Goal: Task Accomplishment & Management: Complete application form

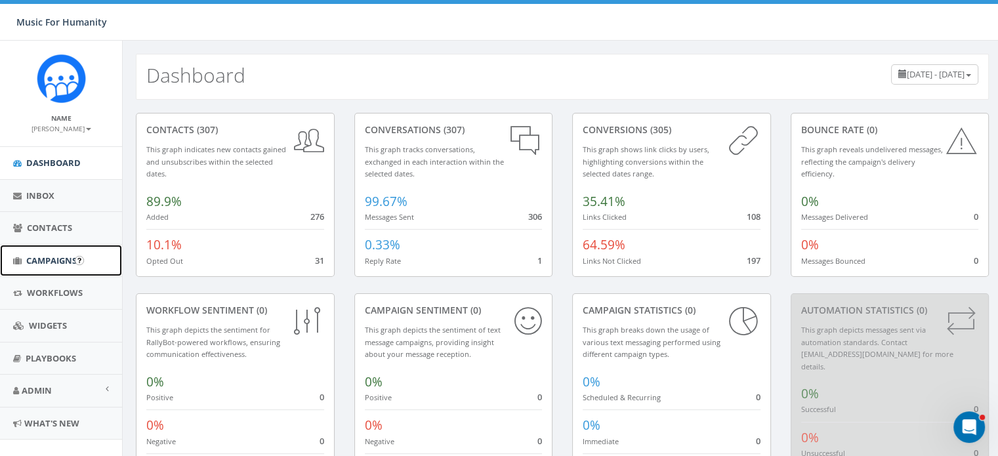
click at [67, 255] on span "Campaigns" at bounding box center [51, 261] width 51 height 12
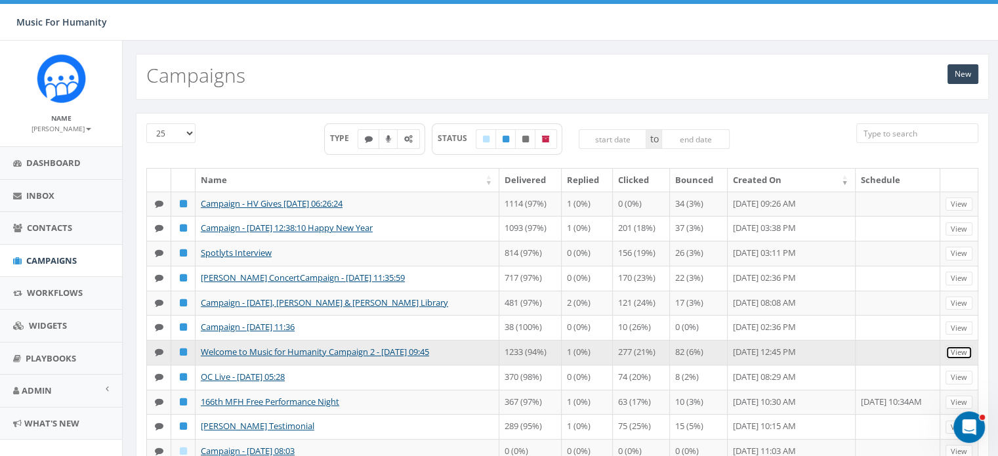
click at [966, 360] on link "View" at bounding box center [959, 353] width 27 height 14
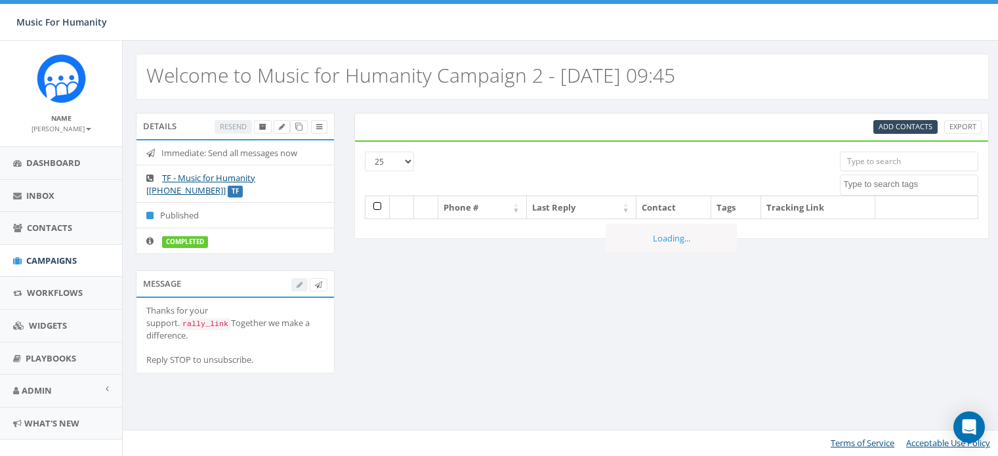
select select
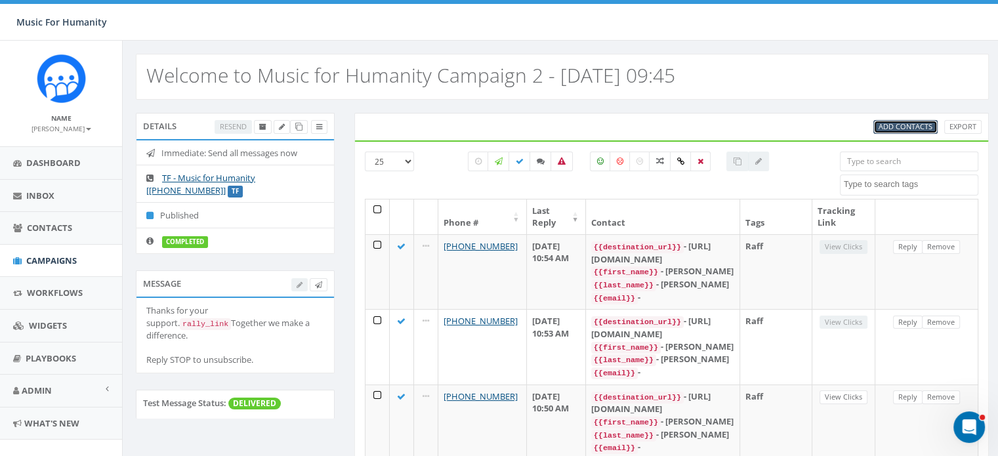
click at [910, 123] on span "Add Contacts" at bounding box center [906, 126] width 54 height 10
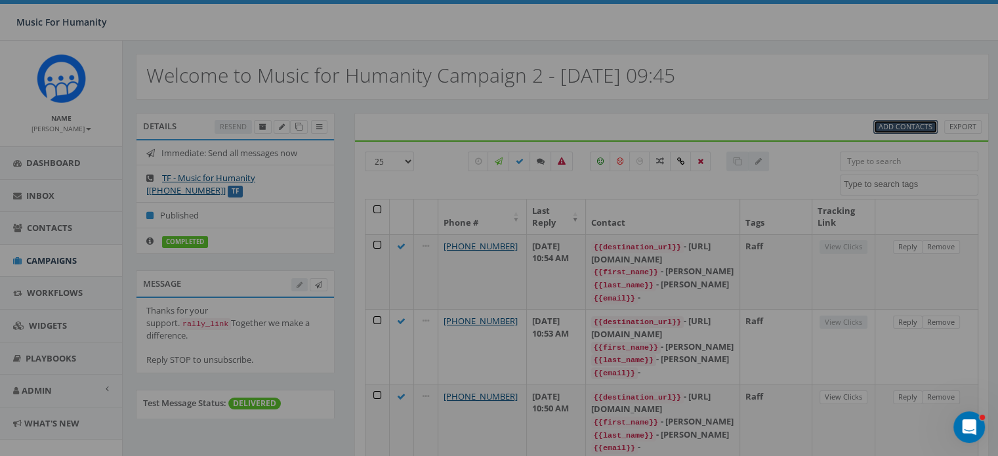
select select
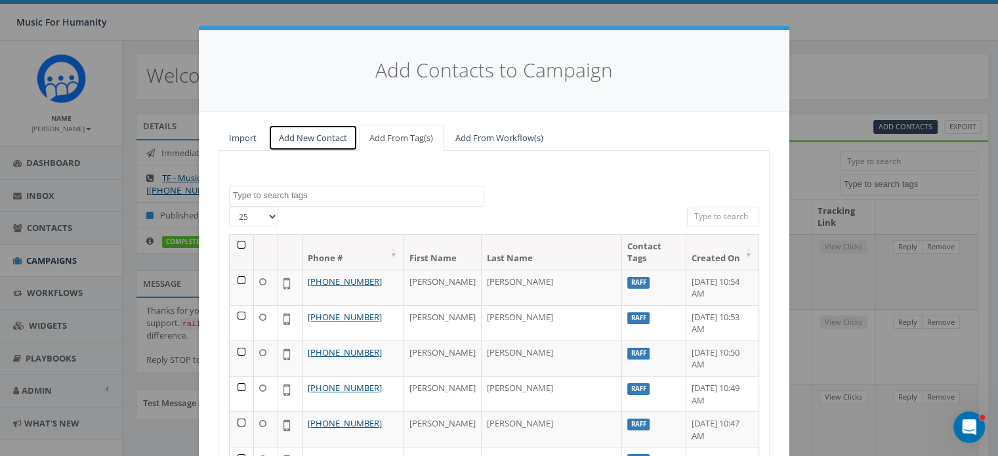
click at [295, 137] on link "Add New Contact" at bounding box center [312, 138] width 89 height 27
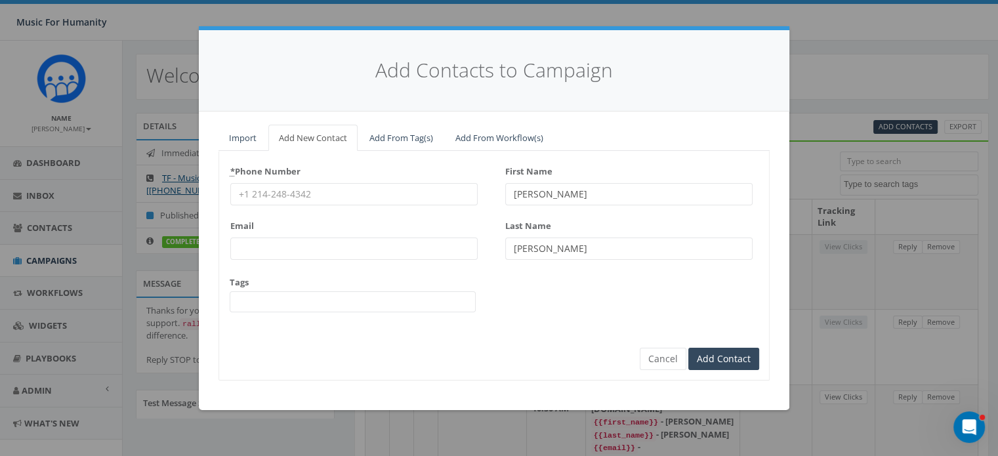
click at [279, 188] on input "* Phone Number" at bounding box center [353, 194] width 247 height 22
type input "8457509276"
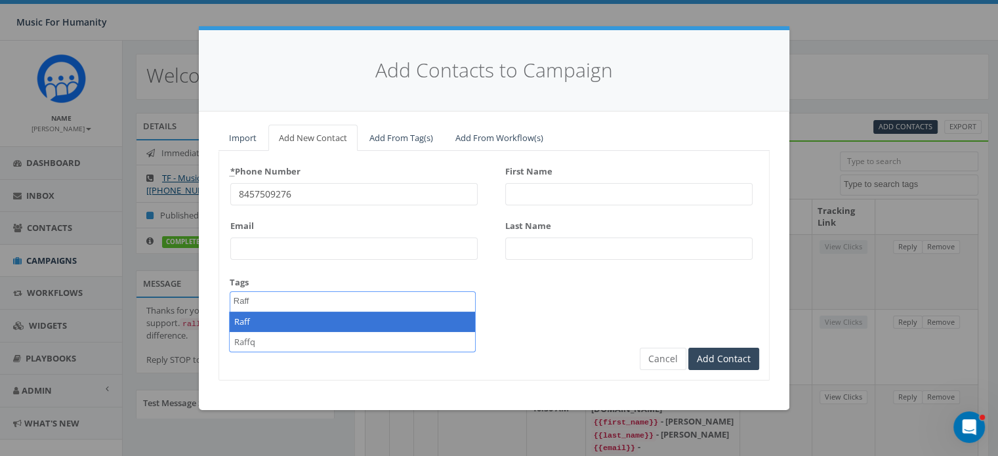
type textarea "Raff"
select select "Raff"
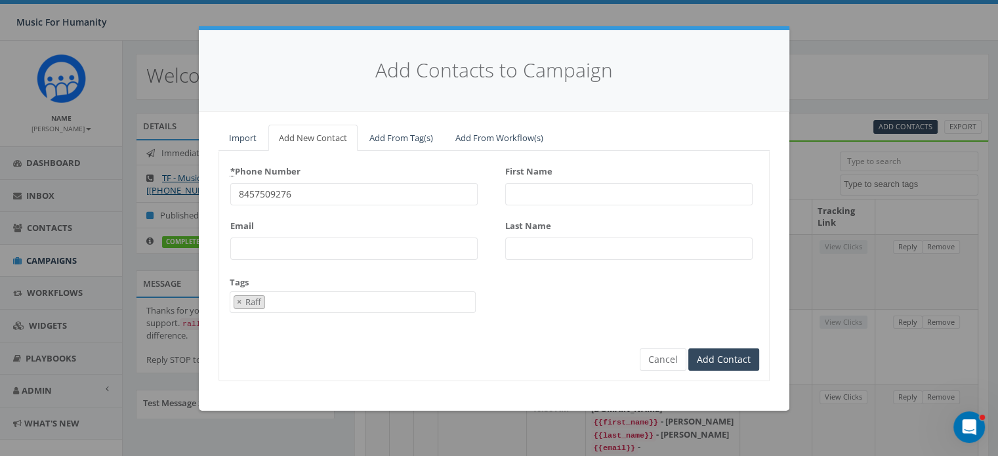
scroll to position [110, 0]
type input "Bruce"
type input "Davis"
click at [689, 349] on input "Add Contact" at bounding box center [724, 360] width 71 height 22
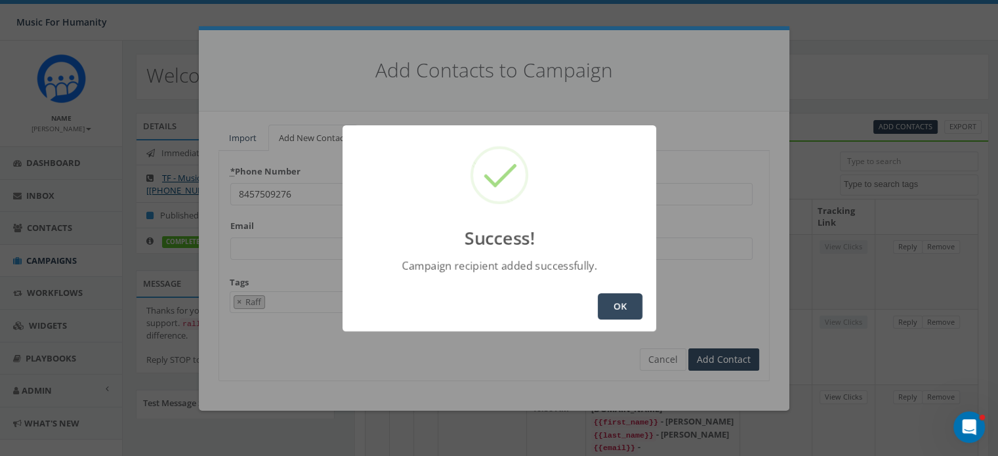
click at [618, 301] on button "OK" at bounding box center [620, 306] width 45 height 26
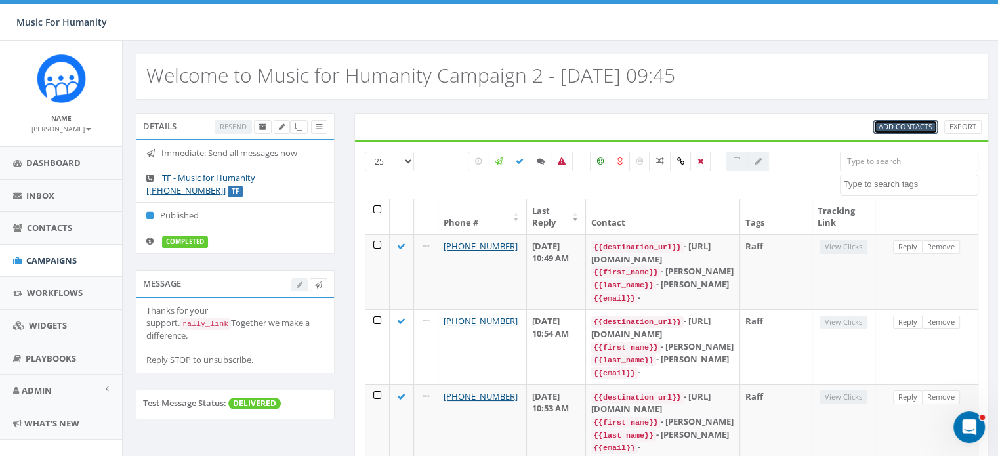
click at [897, 127] on span "Add Contacts" at bounding box center [906, 126] width 54 height 10
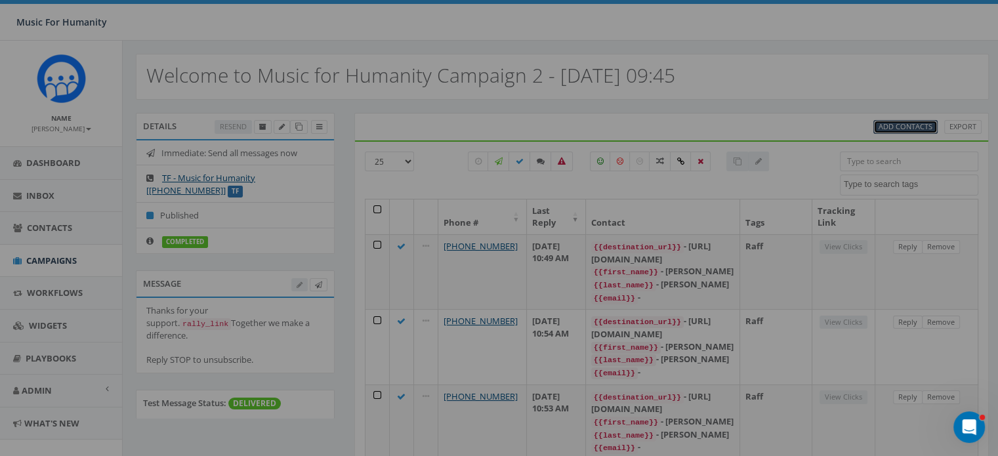
select select
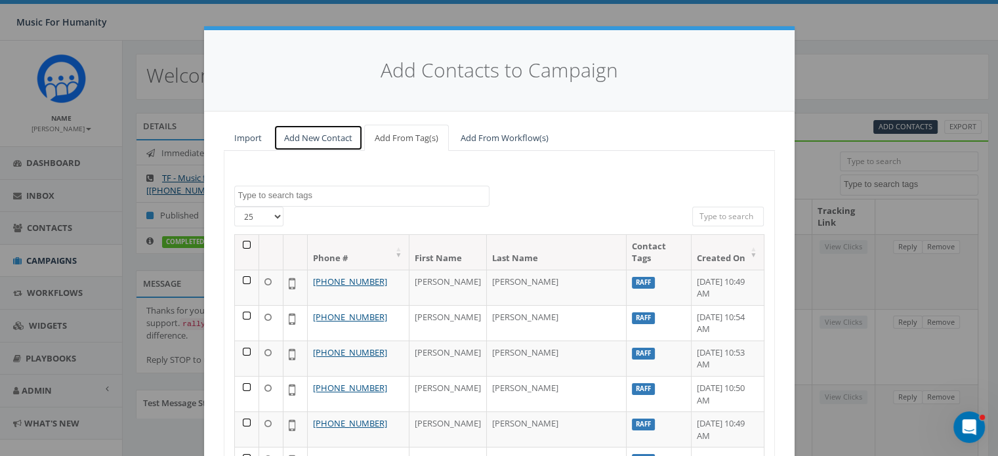
click at [305, 141] on link "Add New Contact" at bounding box center [318, 138] width 89 height 27
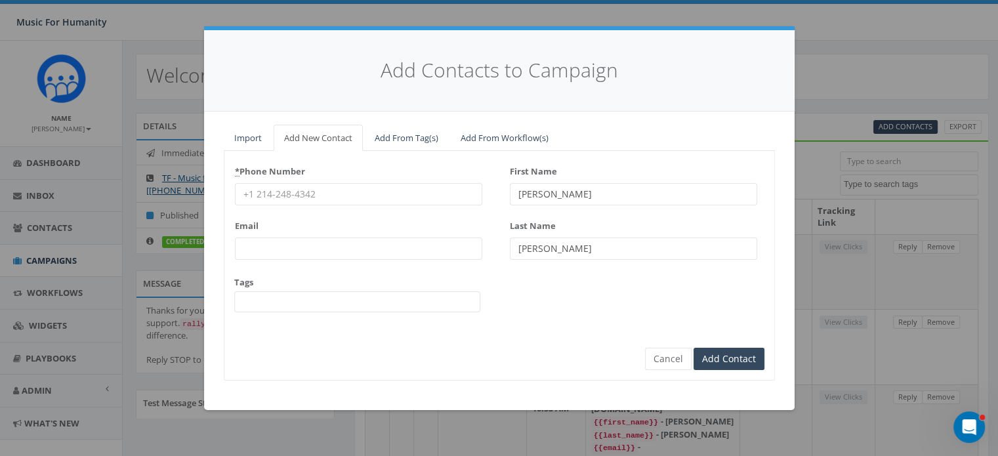
click at [280, 189] on input "* Phone Number" at bounding box center [358, 194] width 247 height 22
type input "8455943272"
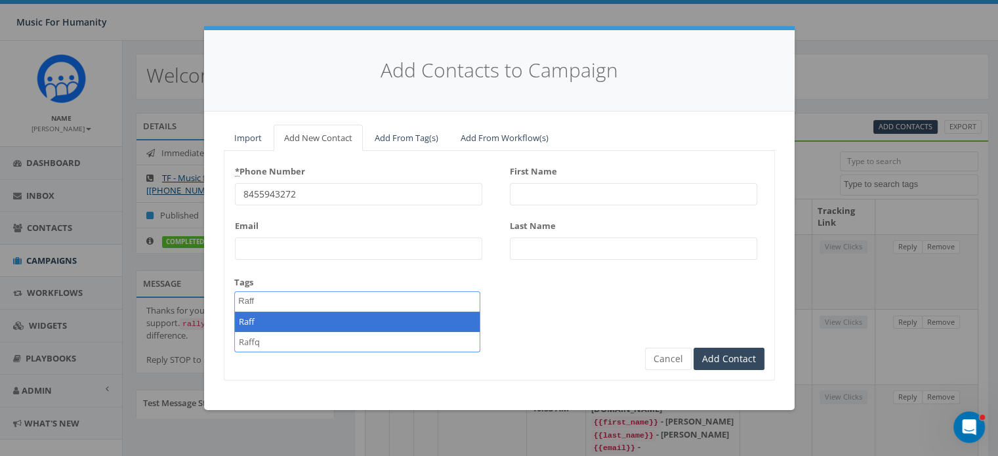
type textarea "Raff"
select select "Raff"
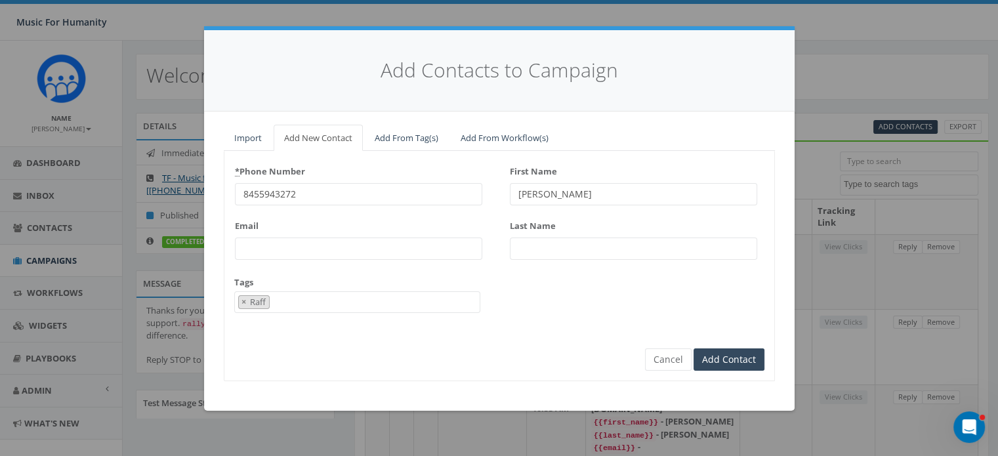
type input "Kate"
type input "Cook"
click at [694, 349] on input "Add Contact" at bounding box center [729, 360] width 71 height 22
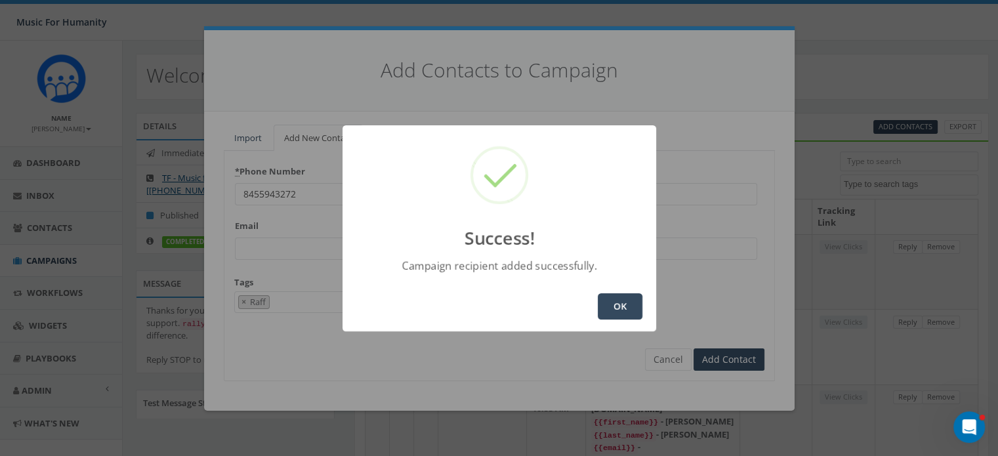
click at [617, 305] on button "OK" at bounding box center [620, 306] width 45 height 26
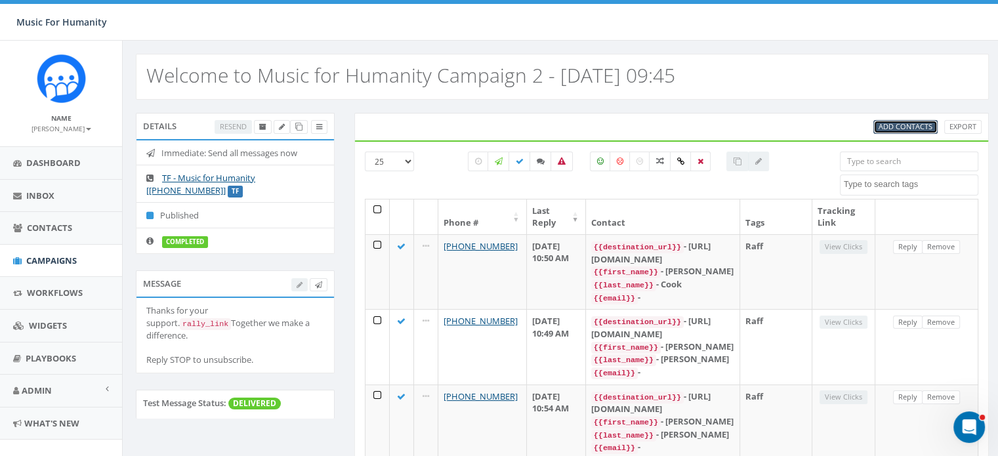
click at [892, 123] on span "Add Contacts" at bounding box center [906, 126] width 54 height 10
select select
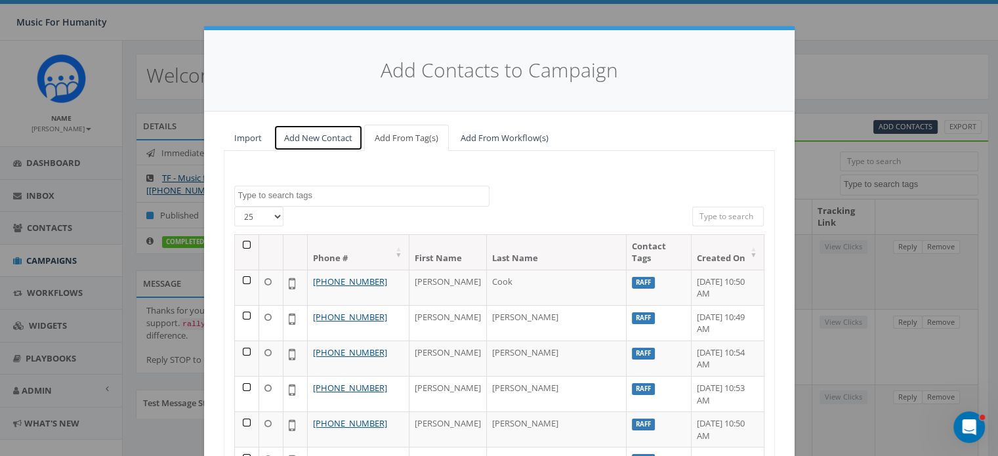
click at [299, 141] on link "Add New Contact" at bounding box center [318, 138] width 89 height 27
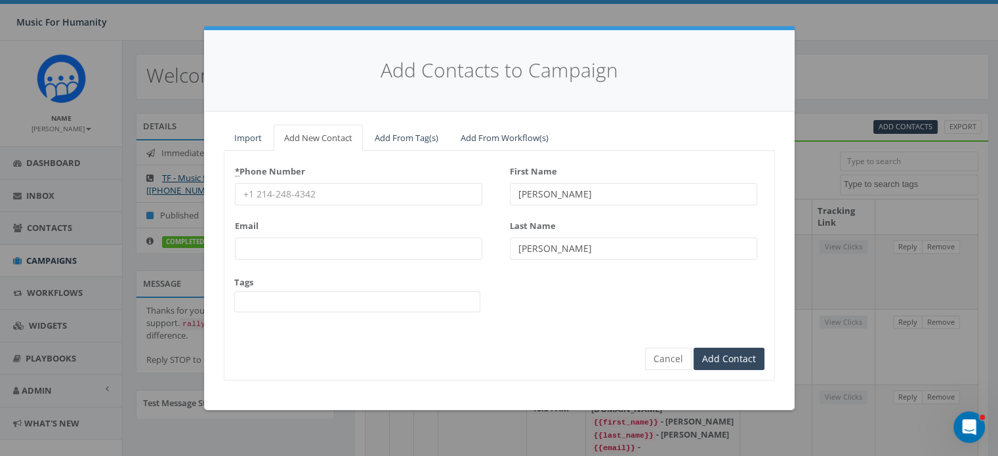
click at [280, 196] on input "* Phone Number" at bounding box center [358, 194] width 247 height 22
type input "9712954460"
type input "Jeanette"
type input "Wolfe"
click at [671, 359] on button "Cancel" at bounding box center [668, 359] width 47 height 22
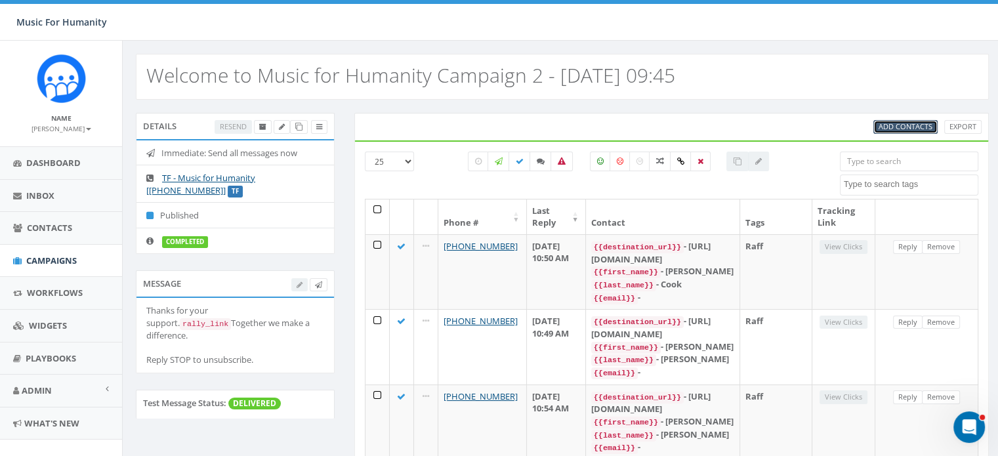
click at [912, 121] on span "Add Contacts" at bounding box center [906, 126] width 54 height 10
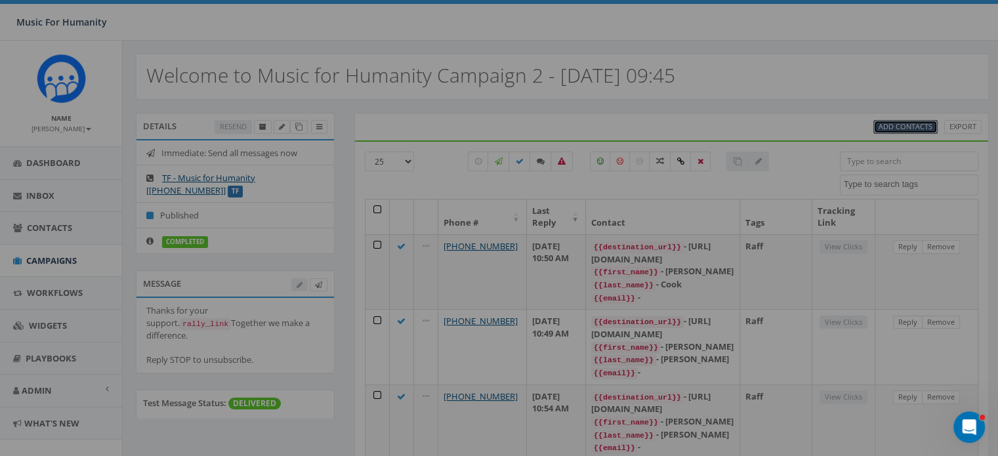
select select
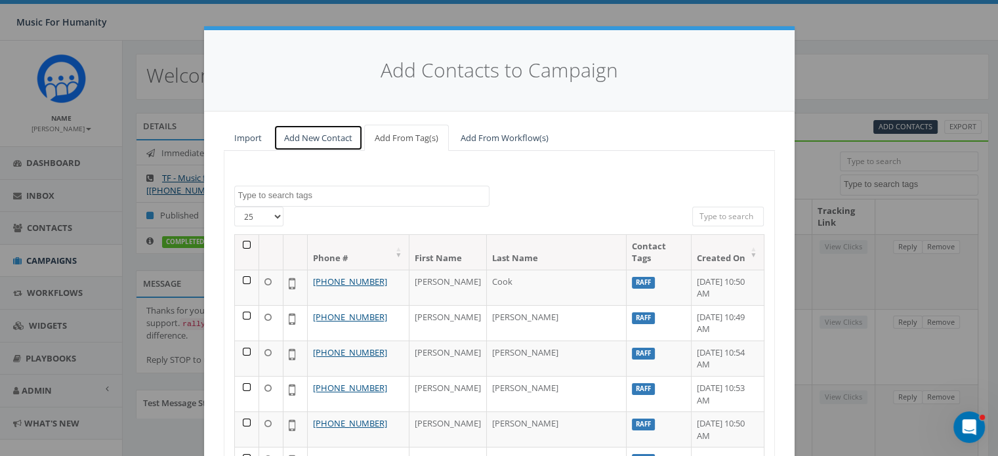
click at [304, 137] on link "Add New Contact" at bounding box center [318, 138] width 89 height 27
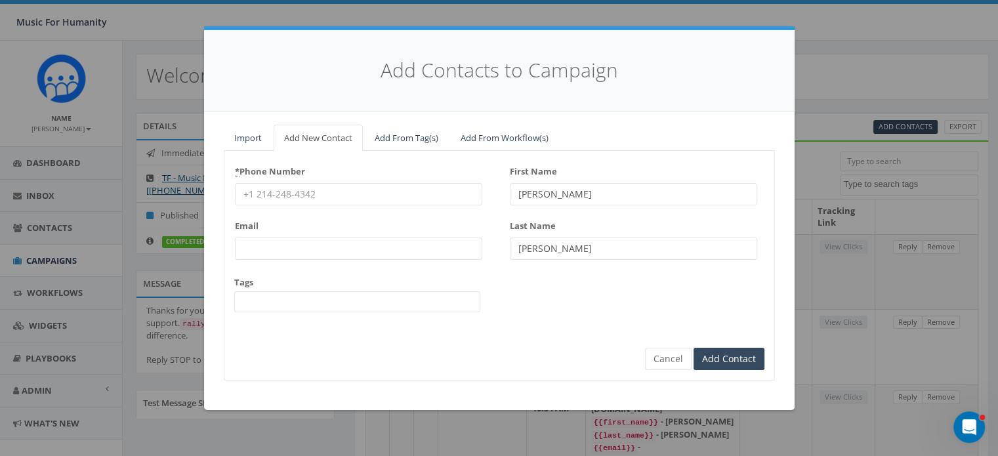
click at [270, 193] on input "* Phone Number" at bounding box center [358, 194] width 247 height 22
type input "5163841562"
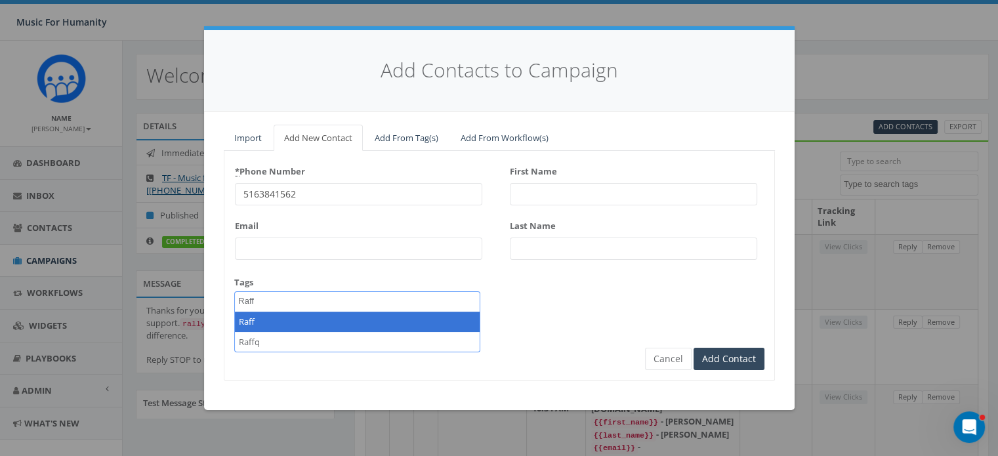
type textarea "Raff"
select select "Raff"
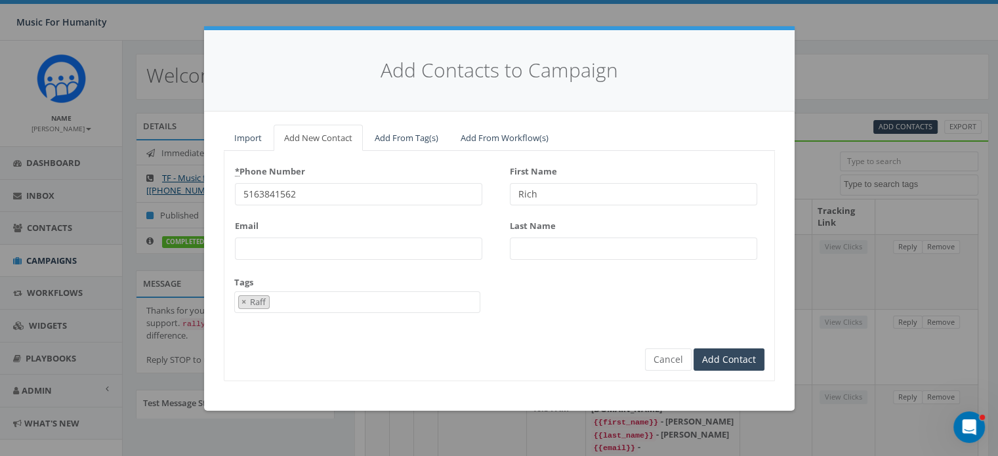
type input "Rich"
type input "Stevens"
click at [694, 349] on input "Add Contact" at bounding box center [729, 360] width 71 height 22
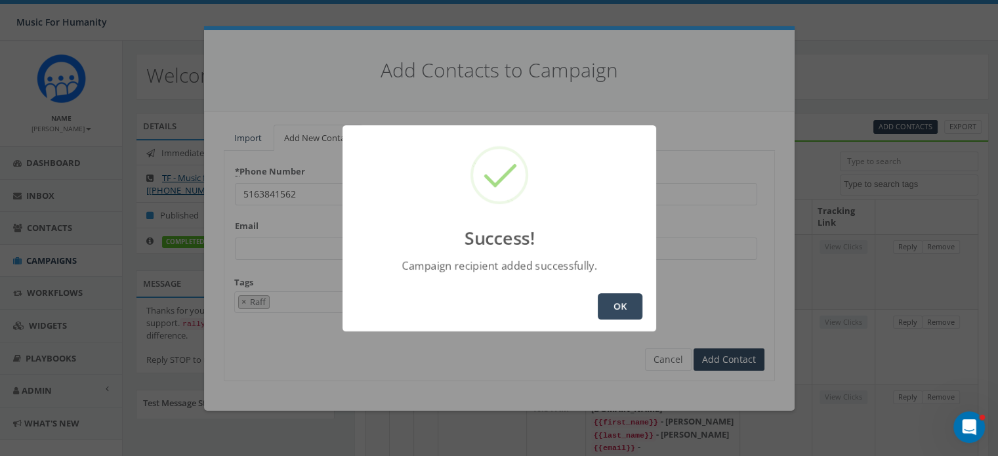
click at [612, 310] on button "OK" at bounding box center [620, 306] width 45 height 26
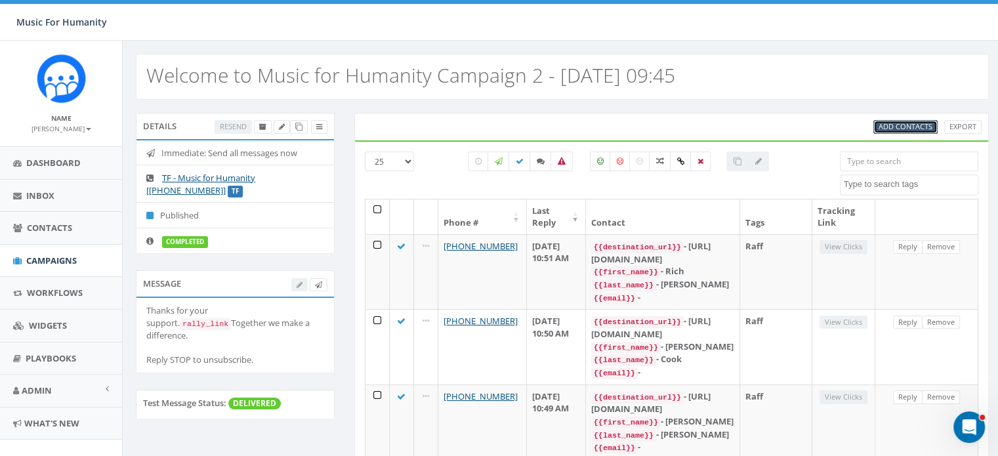
click at [897, 125] on span "Add Contacts" at bounding box center [906, 126] width 54 height 10
select select
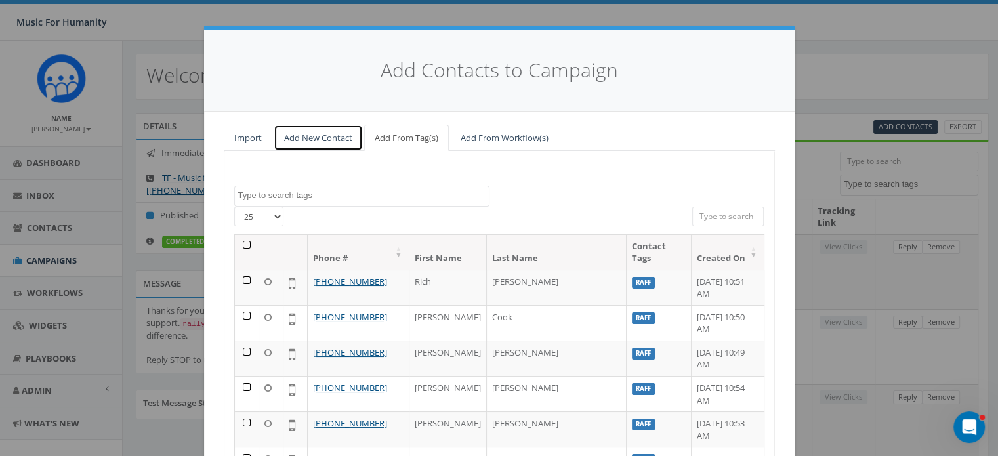
click at [296, 136] on link "Add New Contact" at bounding box center [318, 138] width 89 height 27
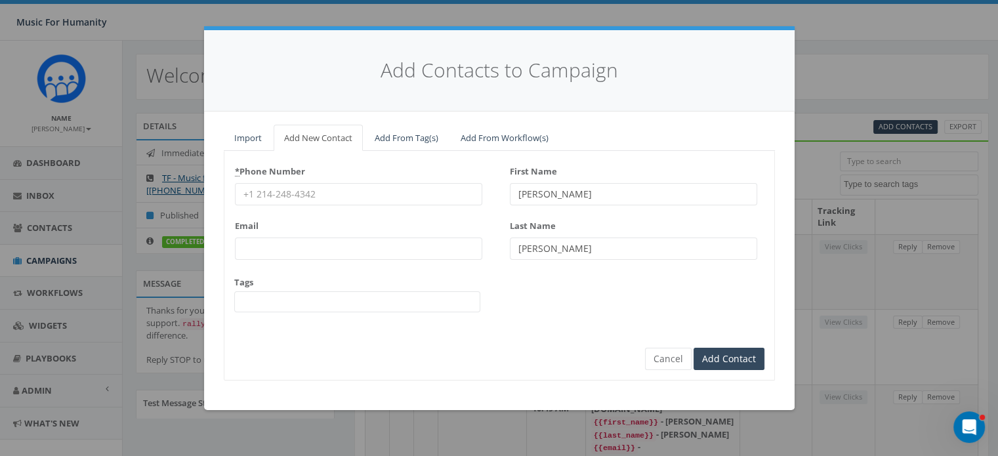
click at [277, 190] on input "* Phone Number" at bounding box center [358, 194] width 247 height 22
type input "9173617269"
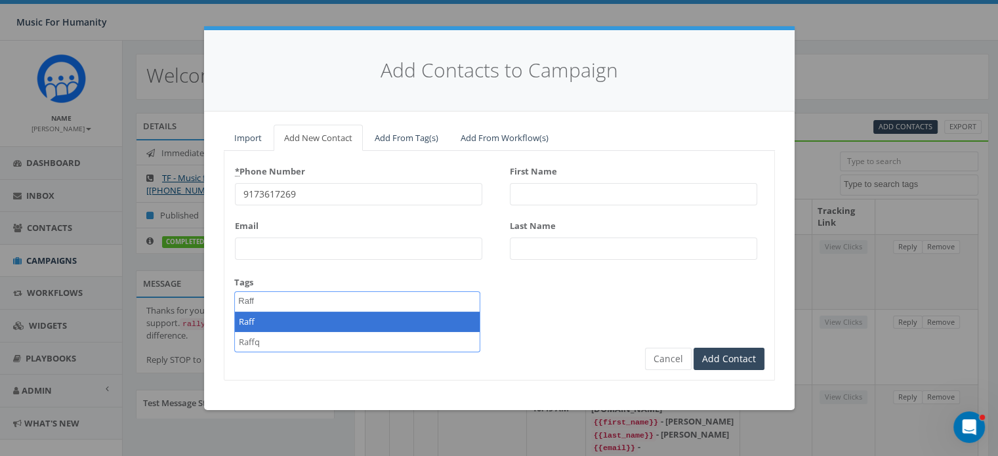
type textarea "Raff"
select select "Raff"
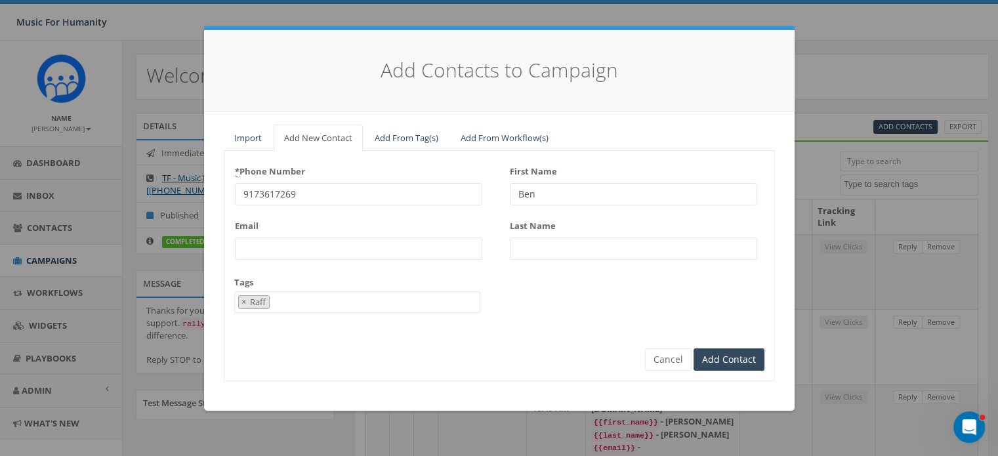
type input "Ben"
type input "Surman"
click at [694, 349] on input "Add Contact" at bounding box center [729, 360] width 71 height 22
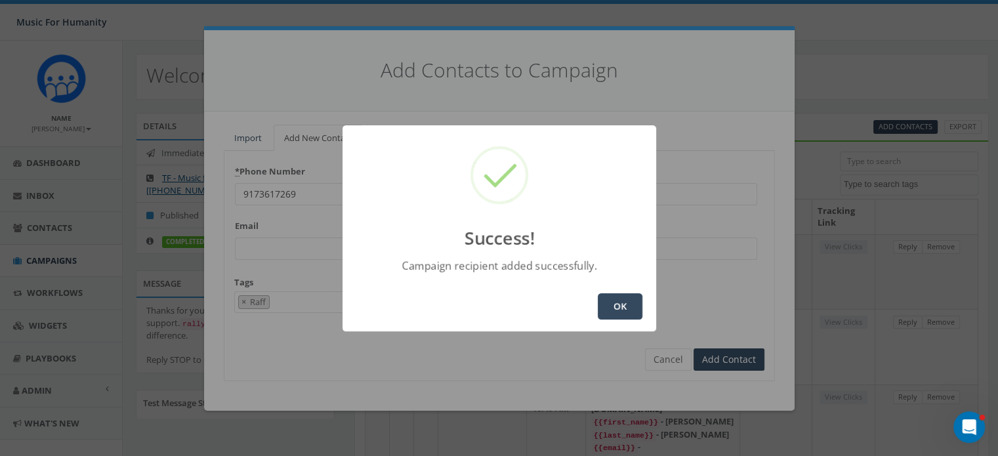
click at [614, 305] on button "OK" at bounding box center [620, 306] width 45 height 26
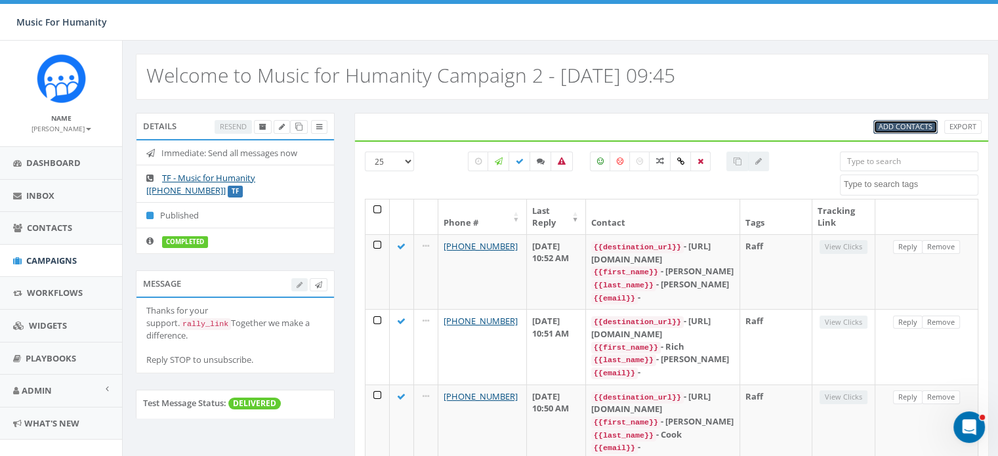
click at [903, 123] on span "Add Contacts" at bounding box center [906, 126] width 54 height 10
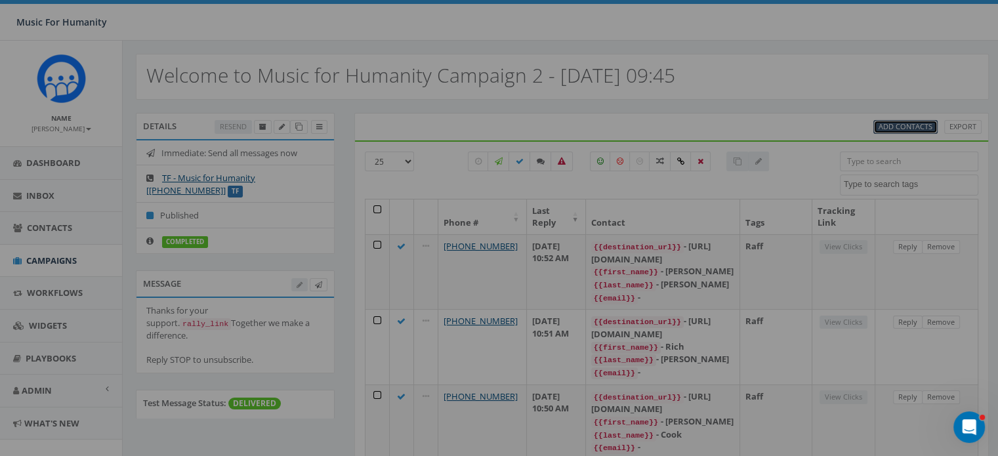
select select
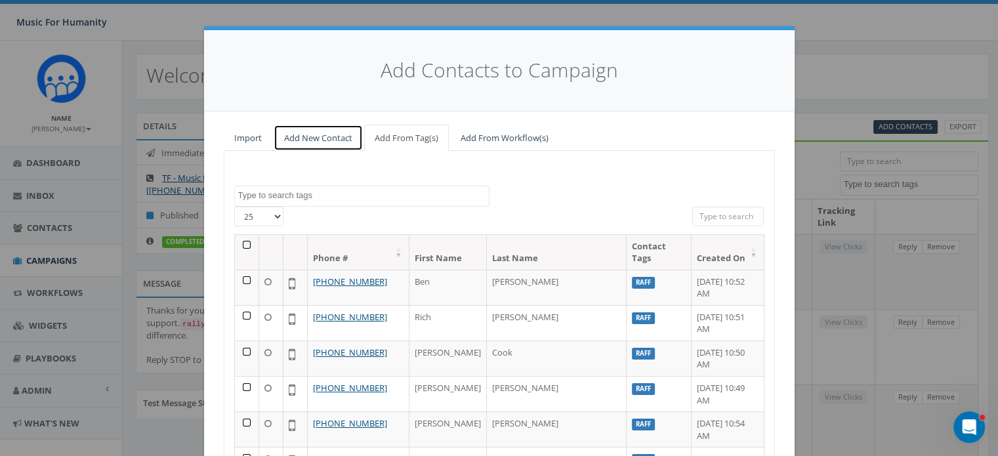
click at [300, 138] on link "Add New Contact" at bounding box center [318, 138] width 89 height 27
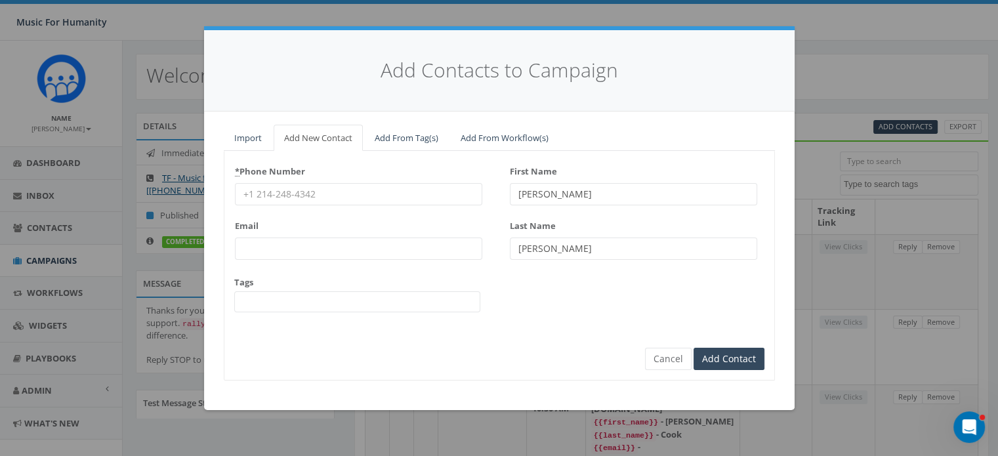
click at [257, 192] on input "* Phone Number" at bounding box center [358, 194] width 247 height 22
type input "9142681867"
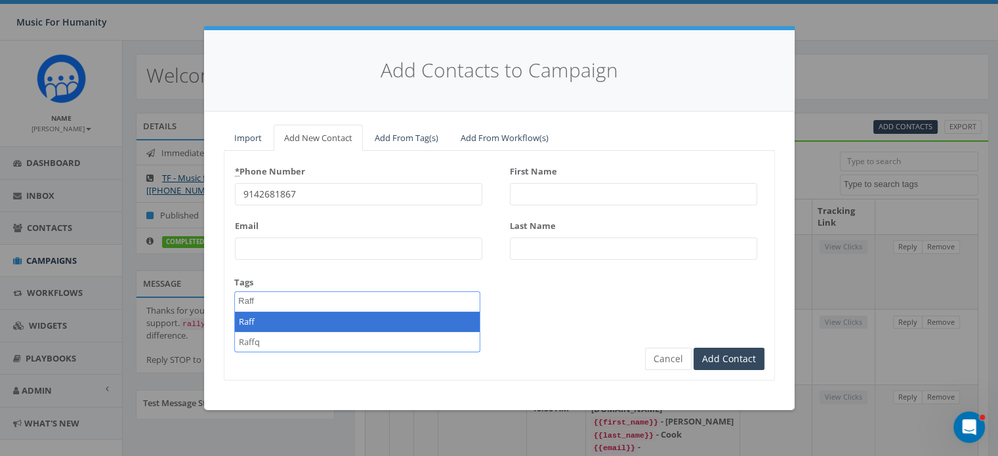
type textarea "Raff"
select select "Raff"
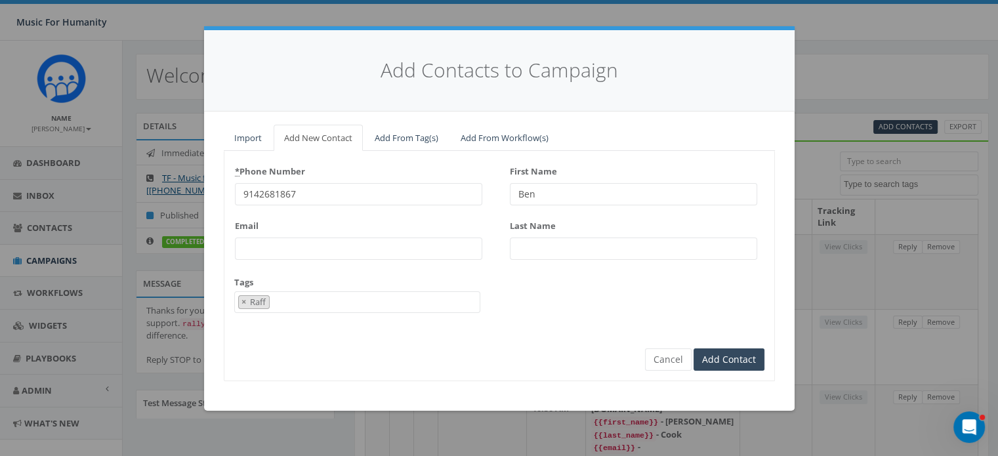
type input "Ben"
type input "Su"
click at [548, 195] on input "Ben" at bounding box center [633, 194] width 247 height 22
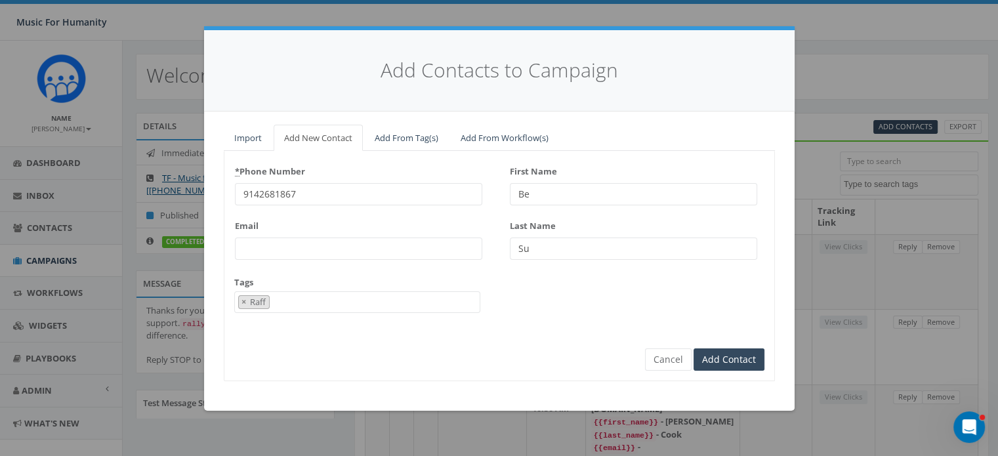
type input "B"
type input "Buddy"
type input "Coughlin"
click at [694, 349] on input "Add Contact" at bounding box center [729, 360] width 71 height 22
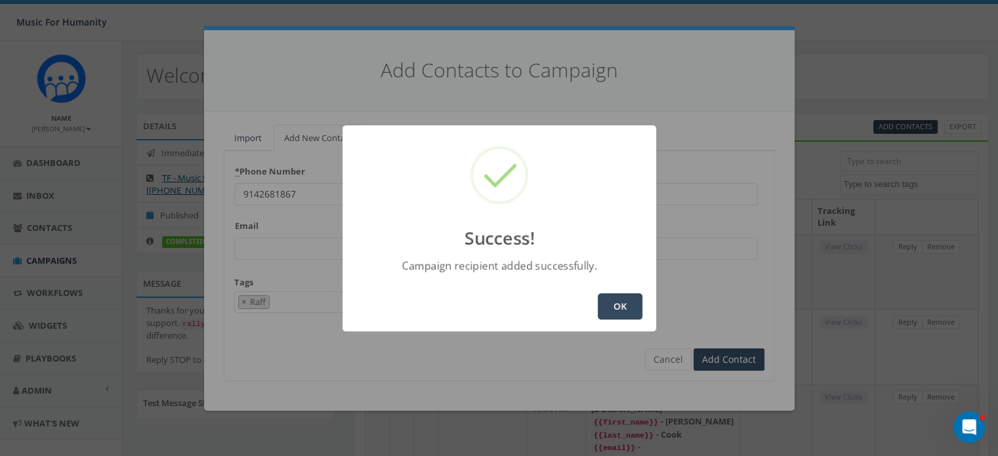
click at [614, 312] on button "OK" at bounding box center [620, 306] width 45 height 26
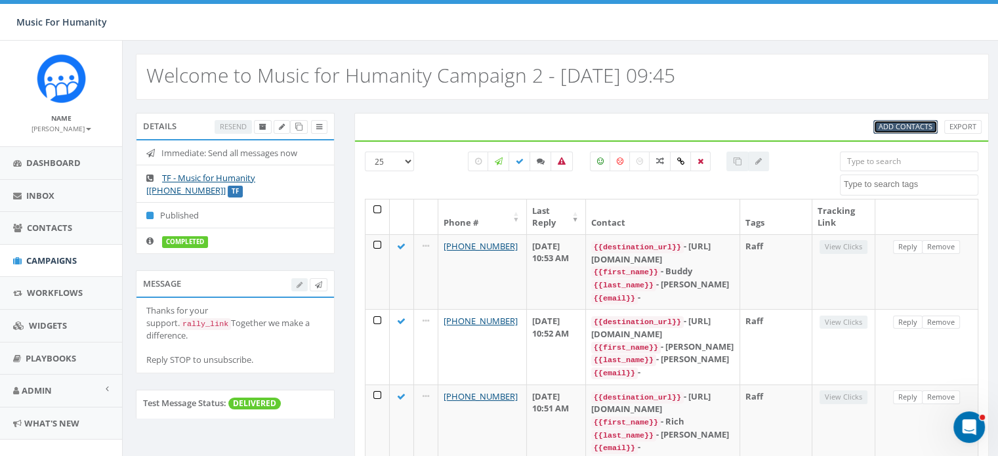
click at [913, 125] on span "Add Contacts" at bounding box center [906, 126] width 54 height 10
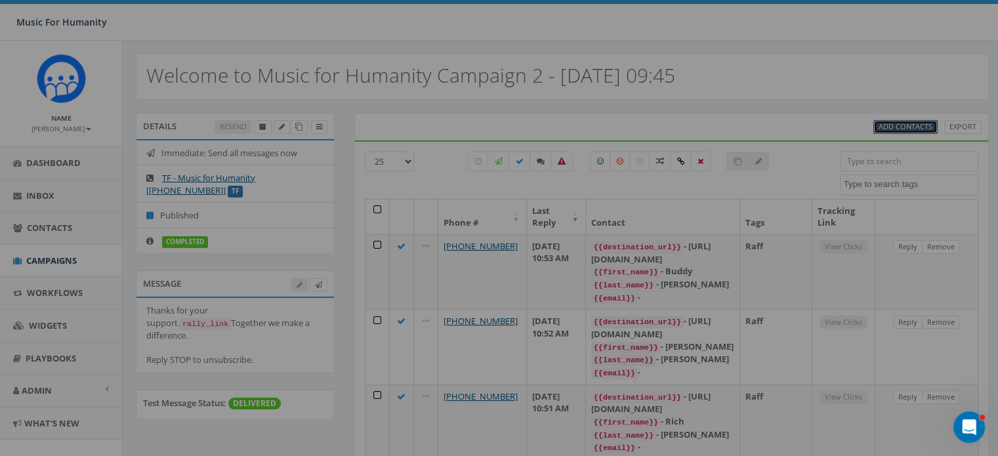
select select
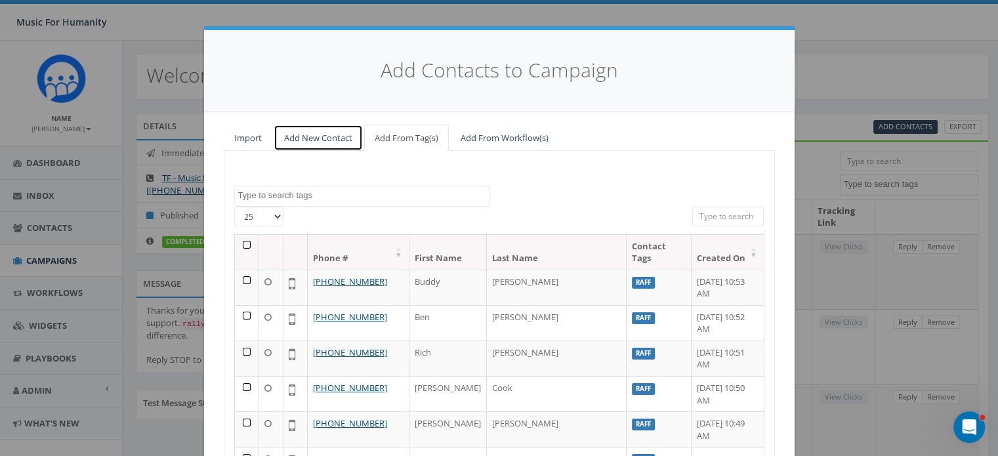
click at [316, 138] on link "Add New Contact" at bounding box center [318, 138] width 89 height 27
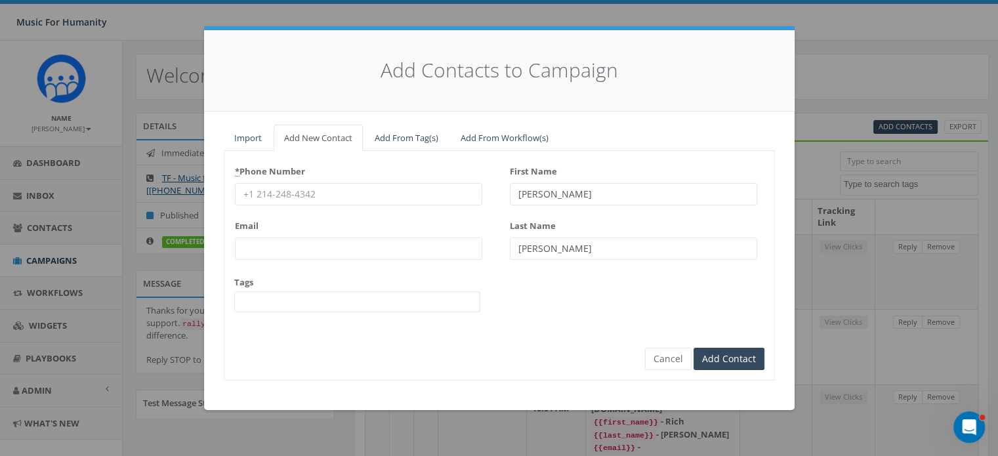
click at [286, 189] on input "* Phone Number" at bounding box center [358, 194] width 247 height 22
type input "9175616236"
type input "Michiyo"
type input "Tanaka-Kuwashma"
click at [668, 357] on button "Cancel" at bounding box center [668, 359] width 47 height 22
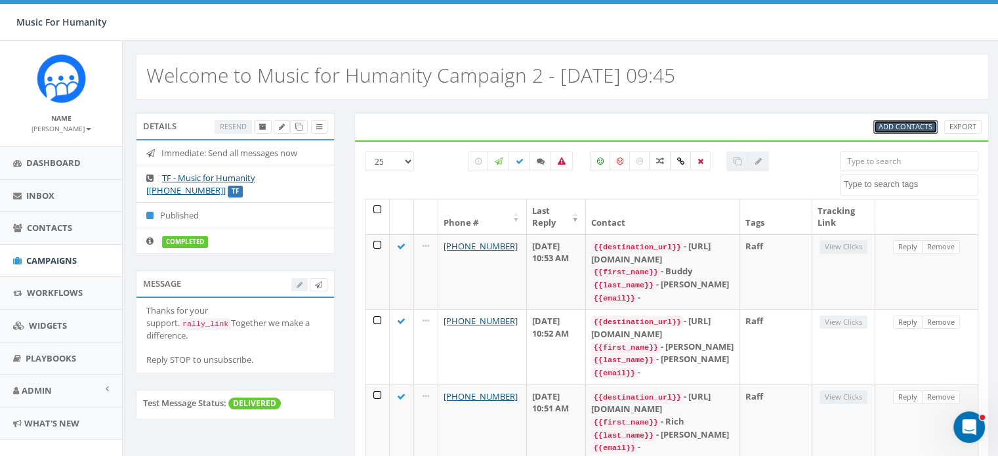
click at [905, 125] on span "Add Contacts" at bounding box center [906, 126] width 54 height 10
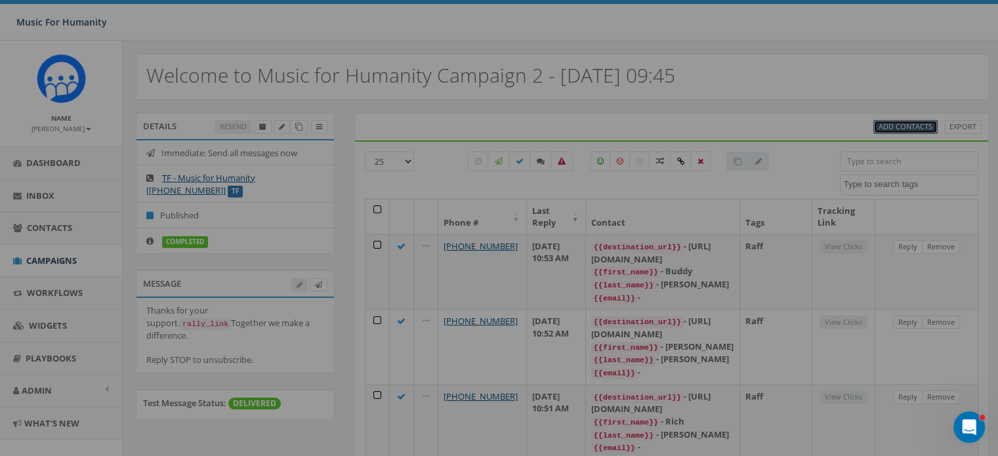
select select
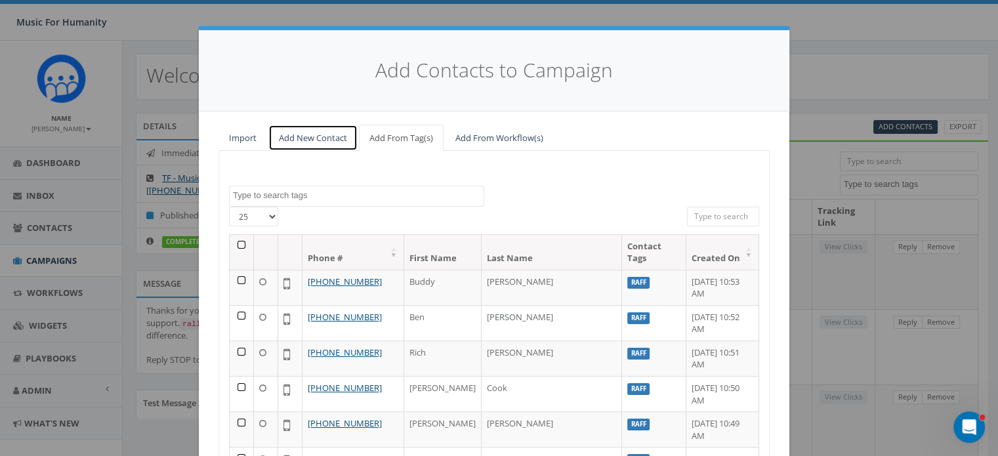
click at [309, 137] on link "Add New Contact" at bounding box center [312, 138] width 89 height 27
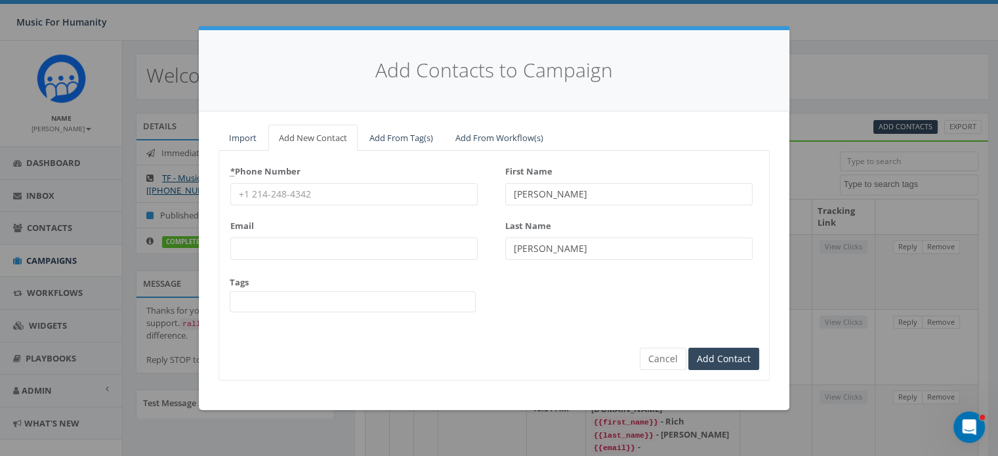
click at [270, 192] on input "* Phone Number" at bounding box center [353, 194] width 247 height 22
type input "845597"
type input "8455976035"
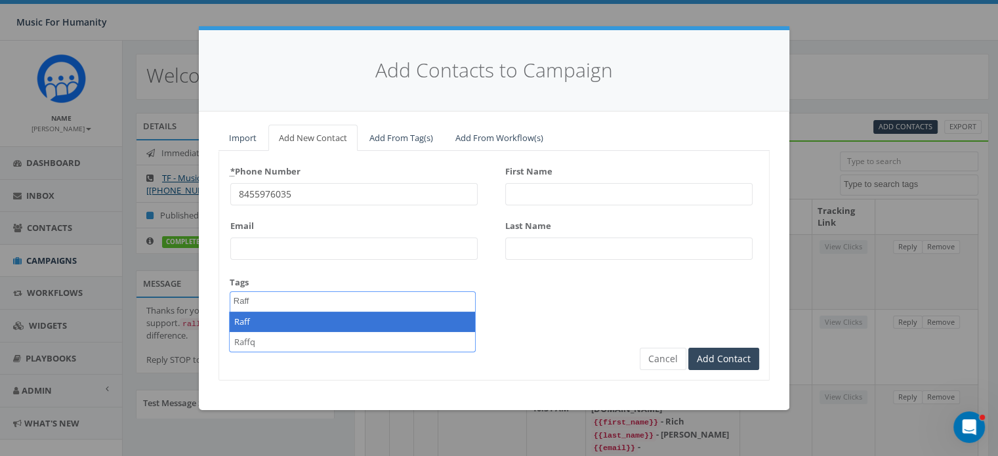
type textarea "Raff"
select select "Raff"
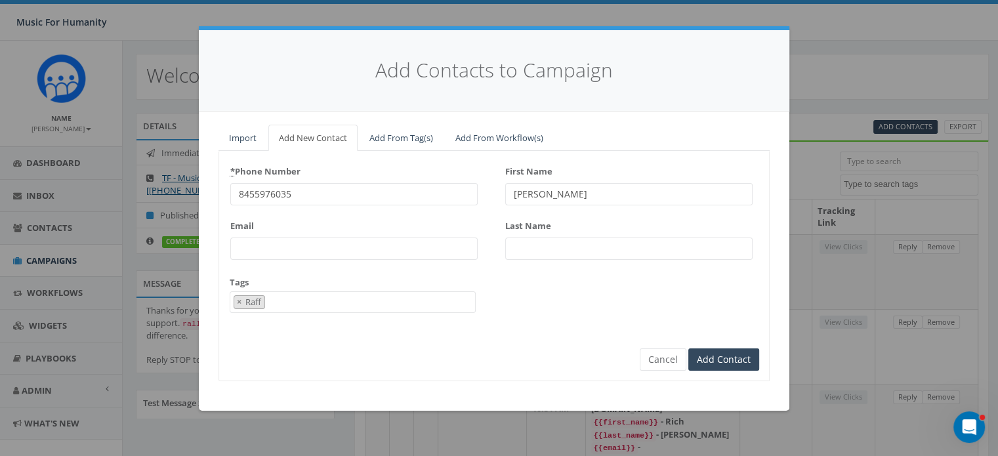
type input "Dale"
type input "Davenport"
click at [689, 349] on input "Add Contact" at bounding box center [724, 360] width 71 height 22
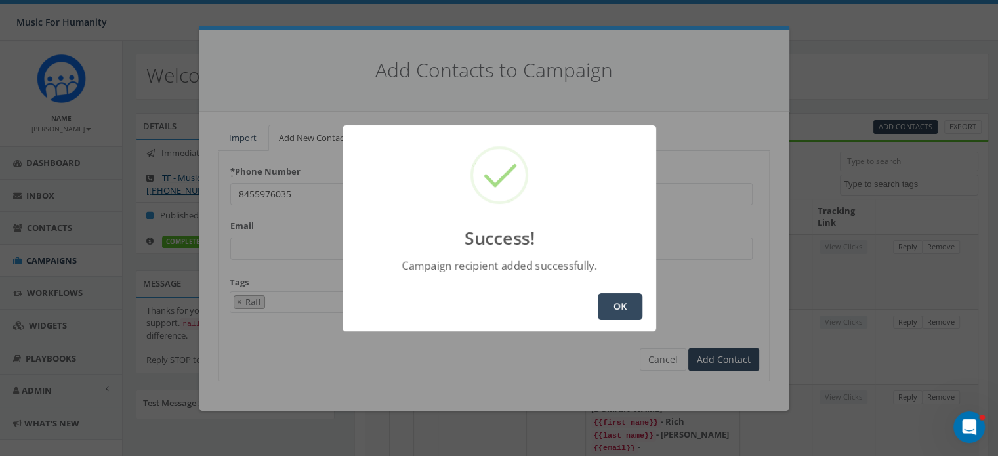
click at [625, 312] on button "OK" at bounding box center [620, 306] width 45 height 26
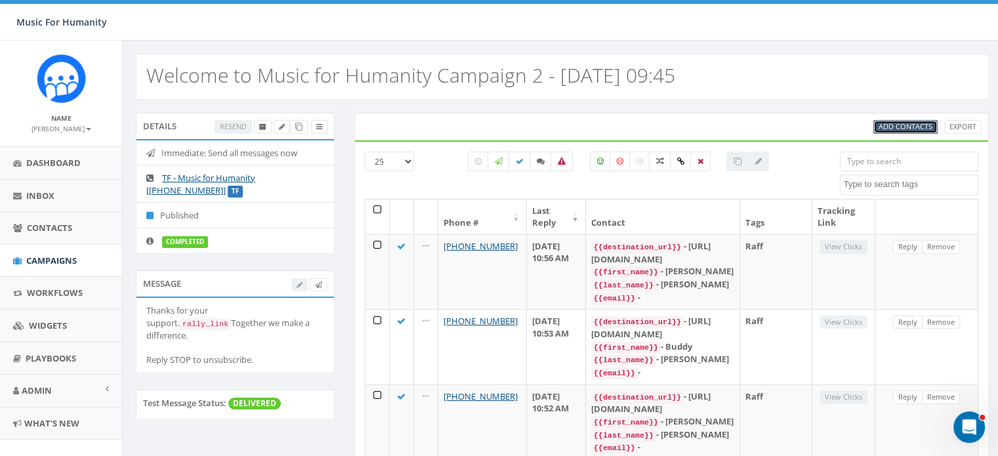
click at [908, 128] on span "Add Contacts" at bounding box center [906, 126] width 54 height 10
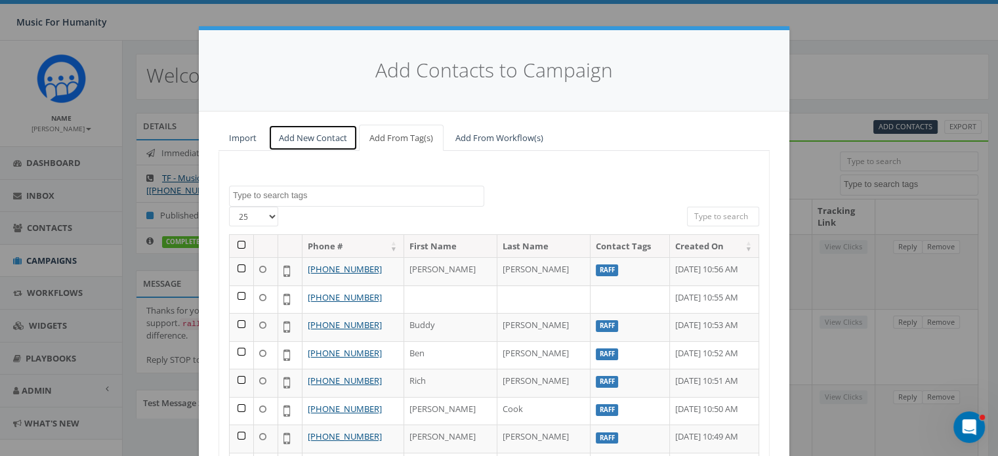
click at [295, 136] on link "Add New Contact" at bounding box center [312, 138] width 89 height 27
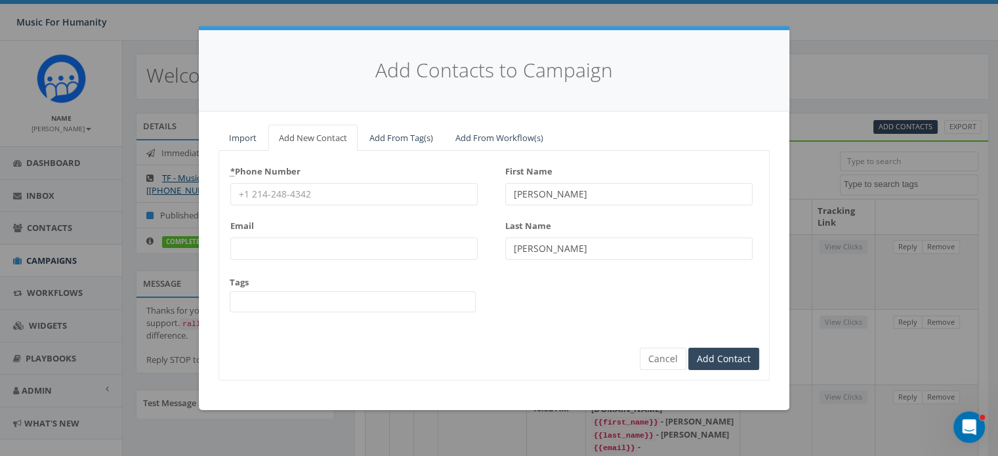
click at [263, 197] on input "* Phone Number" at bounding box center [353, 194] width 247 height 22
type input "8458664953"
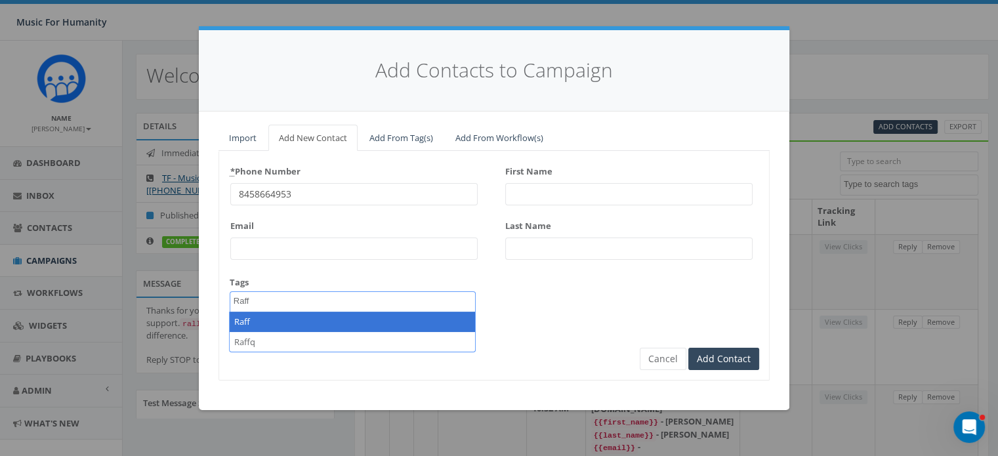
type textarea "Raff"
select select "Raff"
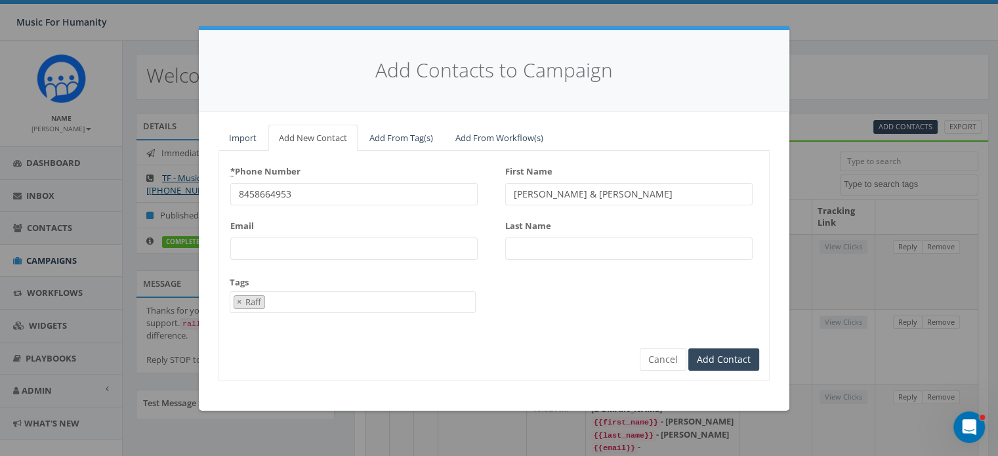
type input "Vivian & John"
type input "Ginsburg"
click at [689, 349] on input "Add Contact" at bounding box center [724, 360] width 71 height 22
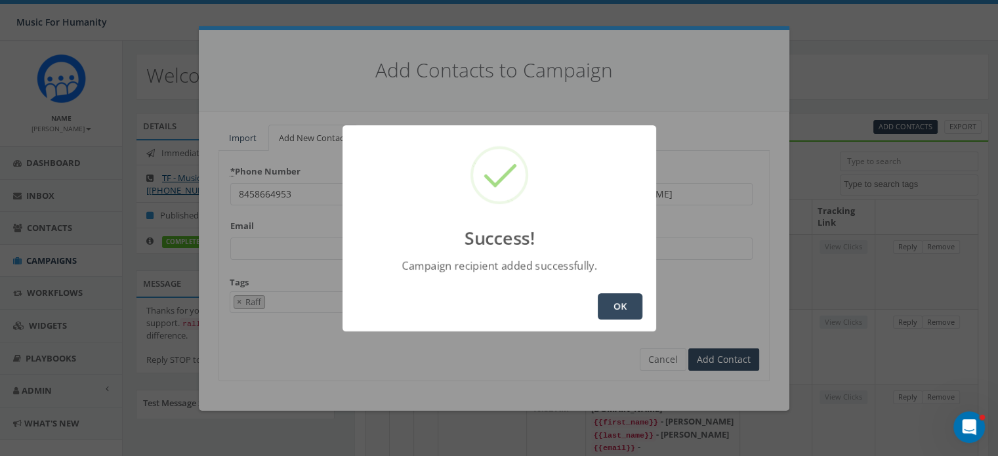
click at [612, 304] on button "OK" at bounding box center [620, 306] width 45 height 26
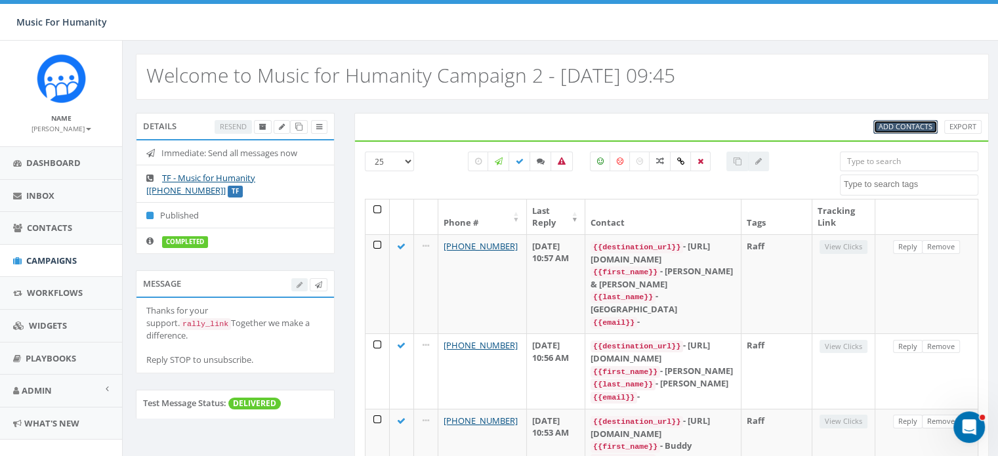
click at [890, 128] on span "Add Contacts" at bounding box center [906, 126] width 54 height 10
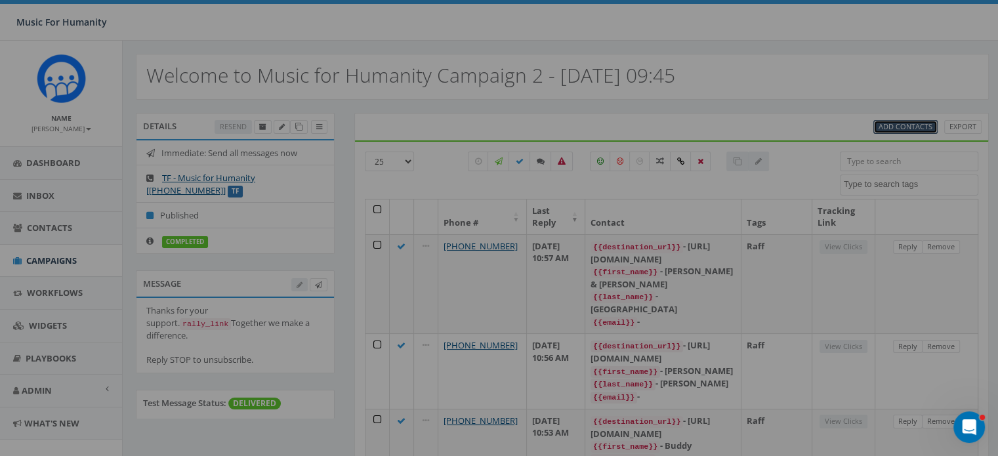
select select
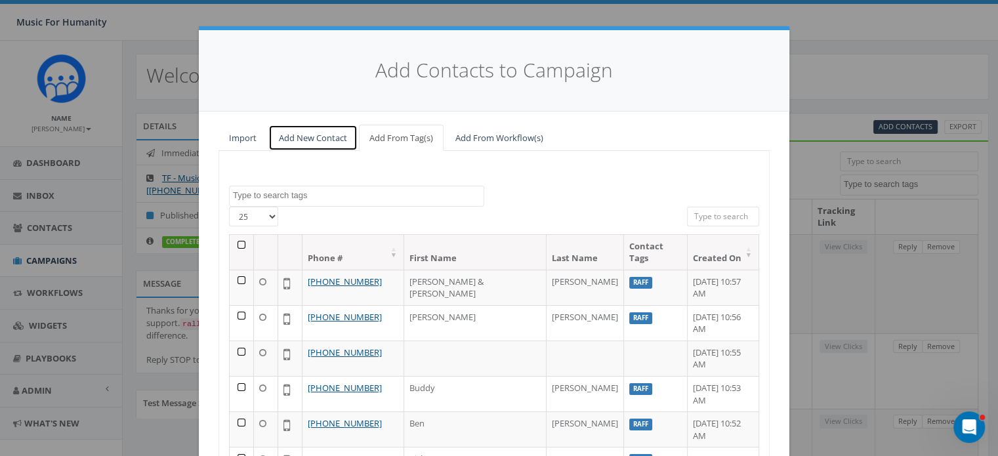
click at [302, 136] on link "Add New Contact" at bounding box center [312, 138] width 89 height 27
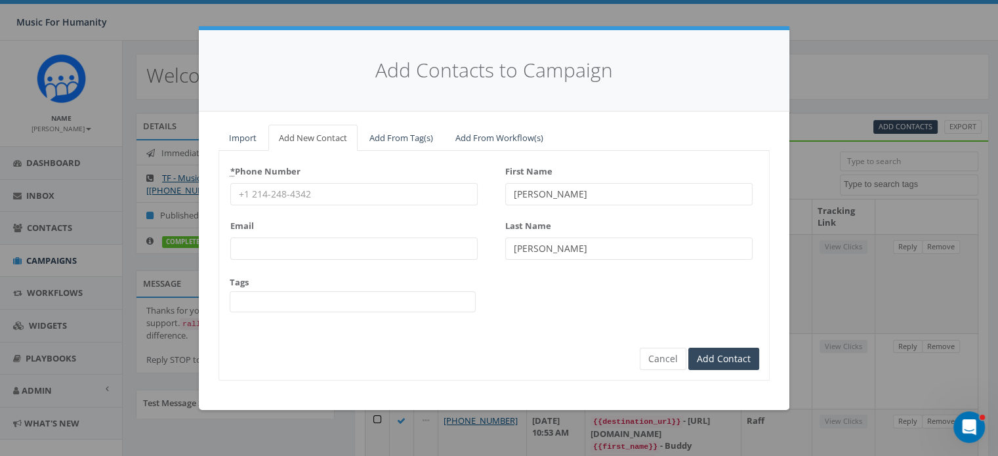
click at [278, 194] on input "* Phone Number" at bounding box center [353, 194] width 247 height 22
type input "9173962449"
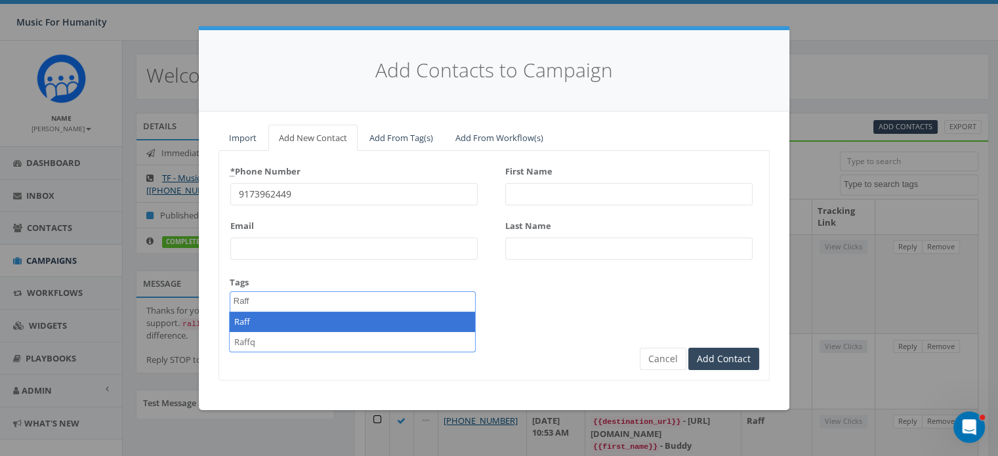
type textarea "Raff"
select select "Raff"
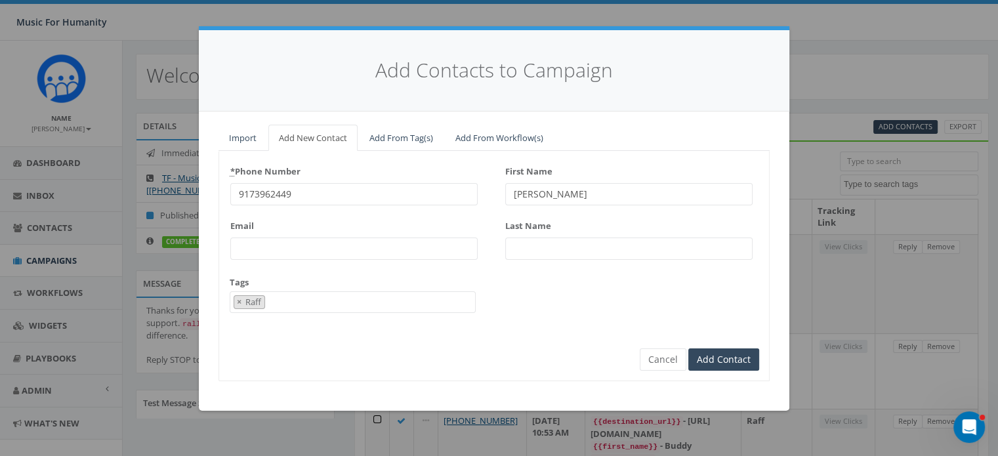
type input "Mike"
type input "Romano"
click at [689, 349] on input "Add Contact" at bounding box center [724, 360] width 71 height 22
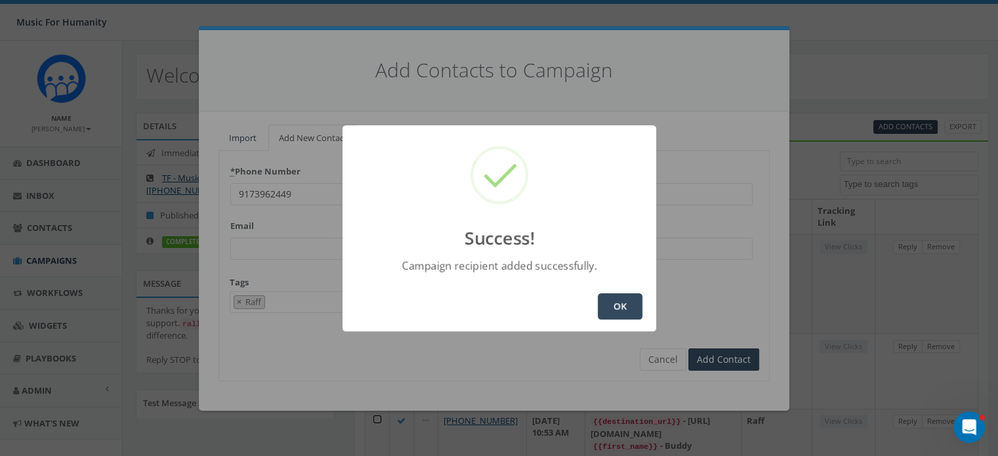
click at [625, 301] on button "OK" at bounding box center [620, 306] width 45 height 26
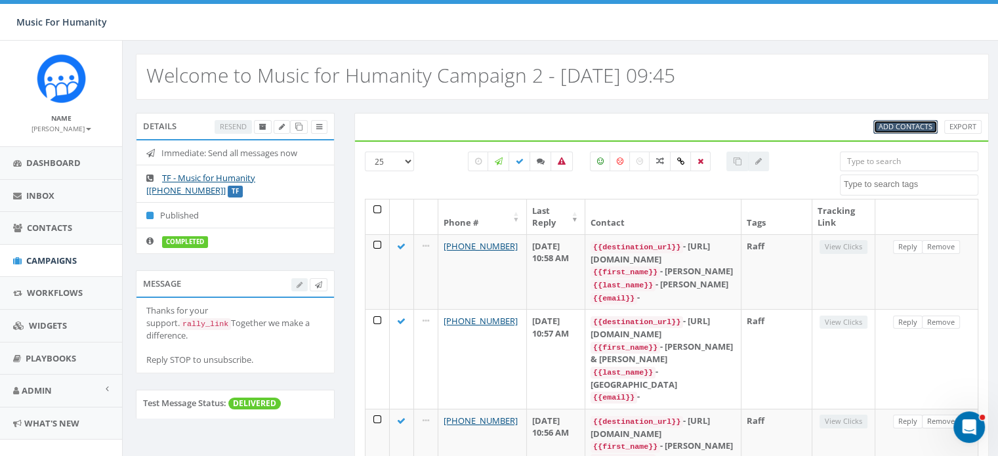
click at [899, 125] on span "Add Contacts" at bounding box center [906, 126] width 54 height 10
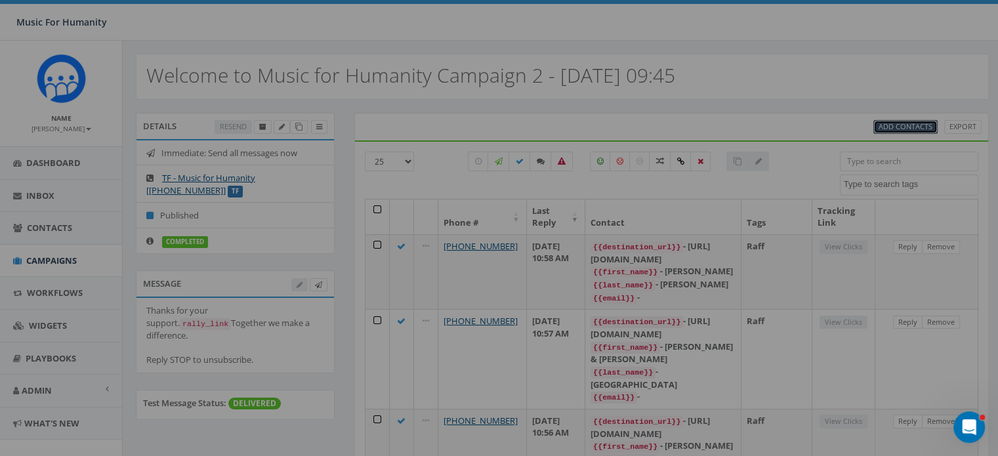
select select
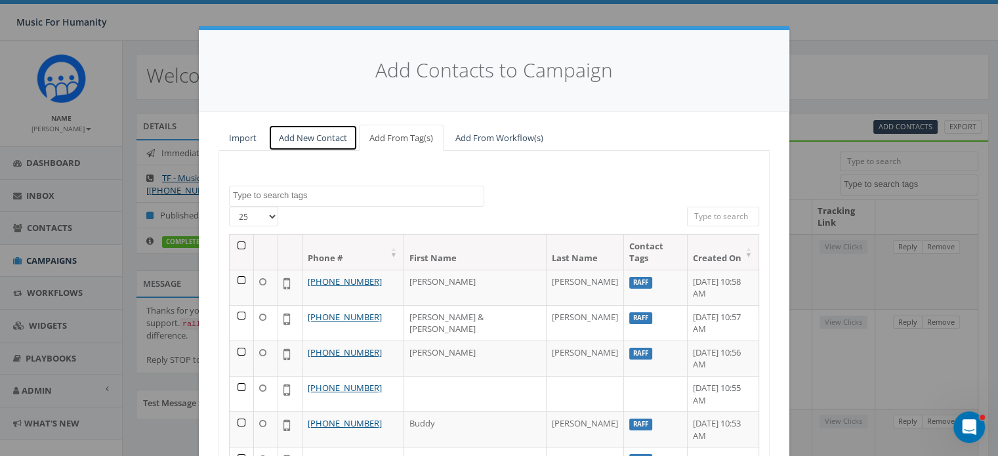
click at [291, 140] on link "Add New Contact" at bounding box center [312, 138] width 89 height 27
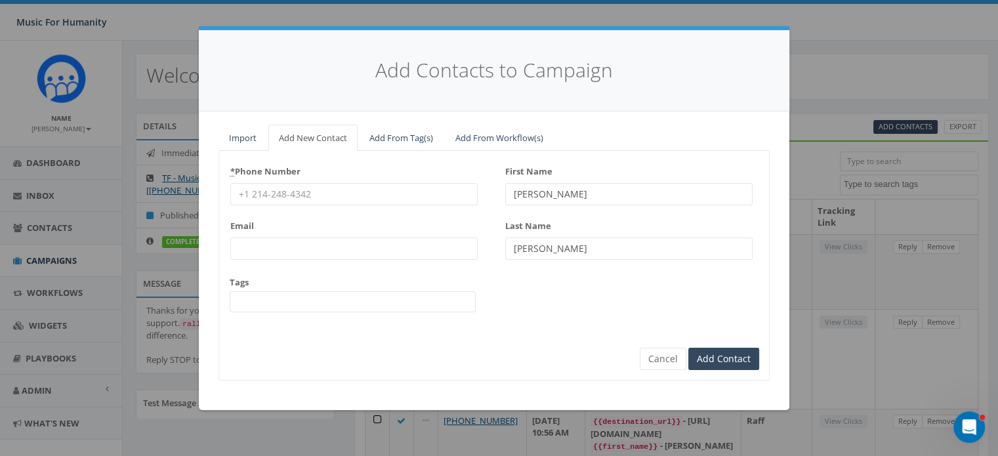
click at [276, 191] on input "* Phone Number" at bounding box center [353, 194] width 247 height 22
type input "8452177443"
type input "Nathen"
type input "Curtin"
click at [667, 360] on button "Cancel" at bounding box center [663, 359] width 47 height 22
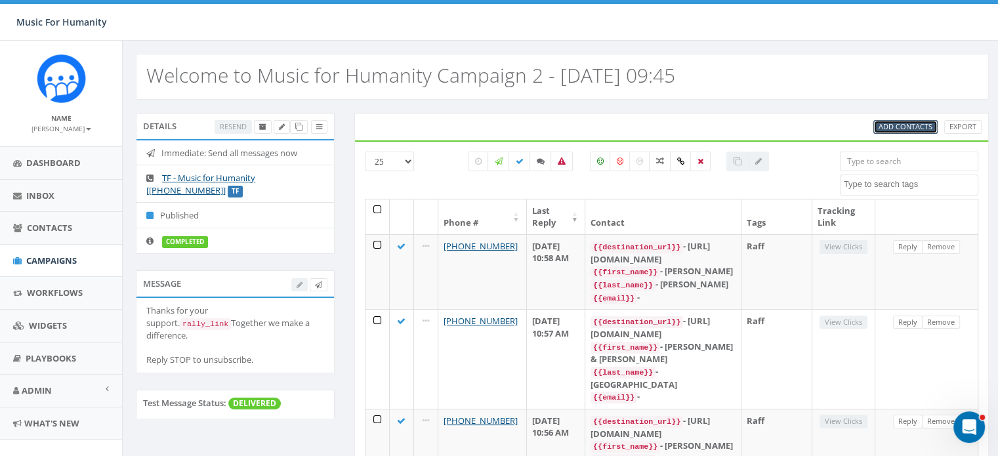
click at [906, 126] on span "Add Contacts" at bounding box center [906, 126] width 54 height 10
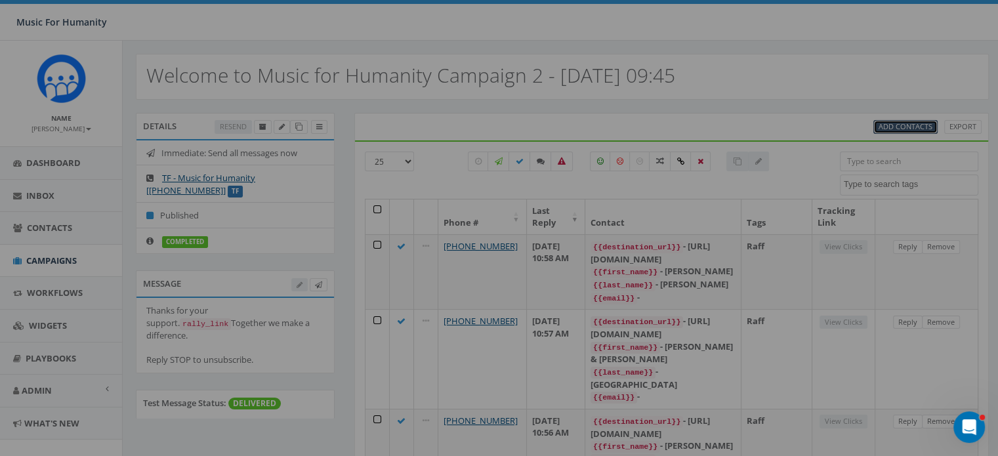
select select
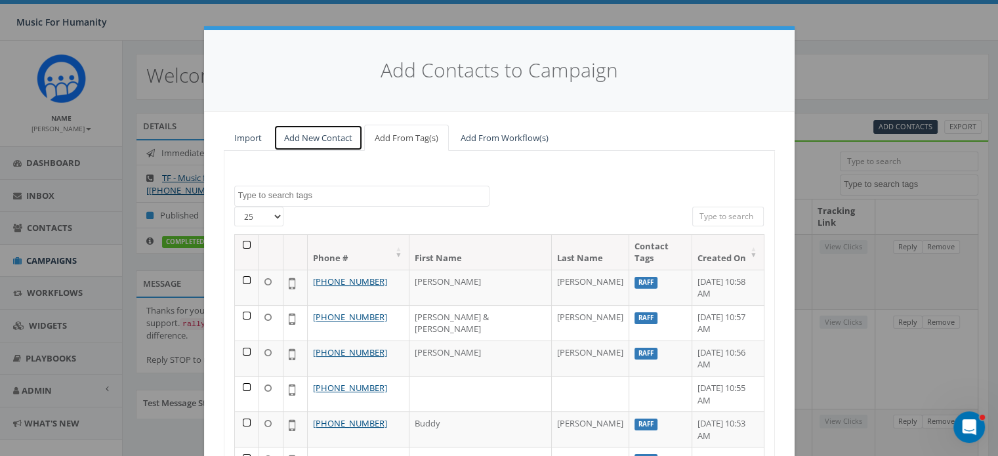
click at [305, 135] on link "Add New Contact" at bounding box center [318, 138] width 89 height 27
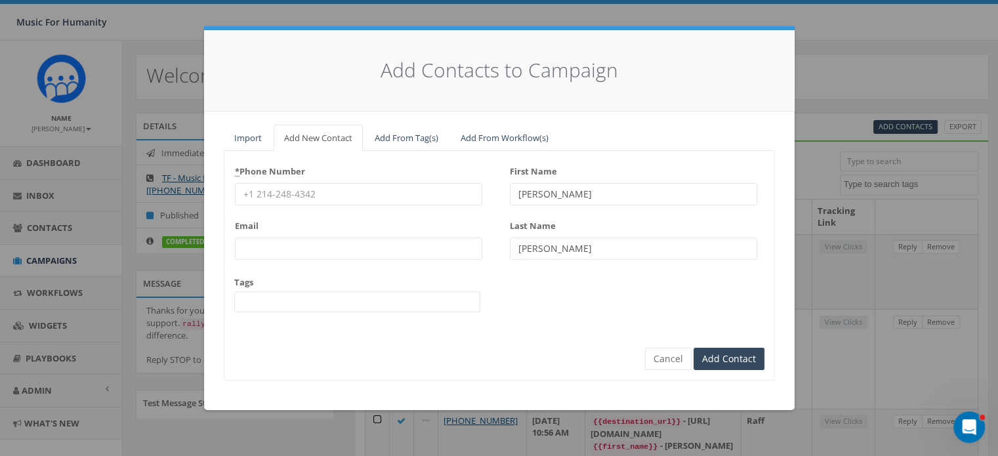
click at [267, 191] on input "* Phone Number" at bounding box center [358, 194] width 247 height 22
type input "8453325986"
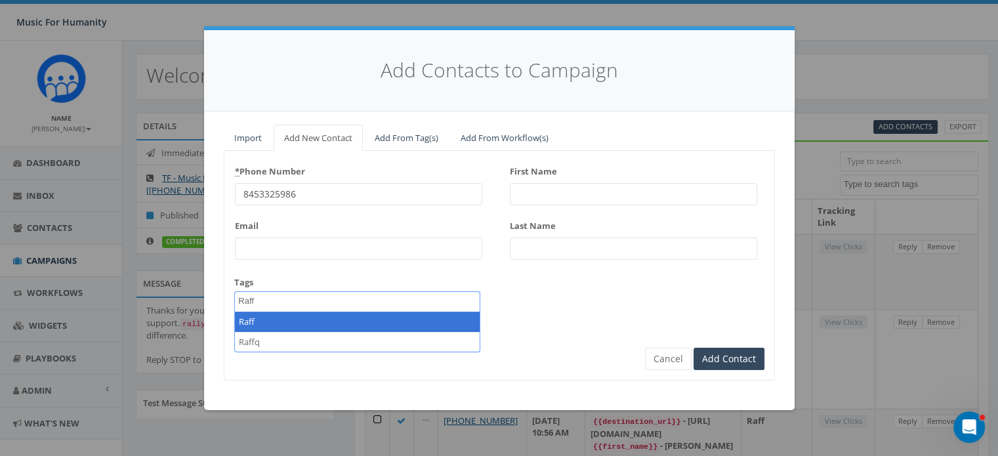
type textarea "Raff"
select select "Raff"
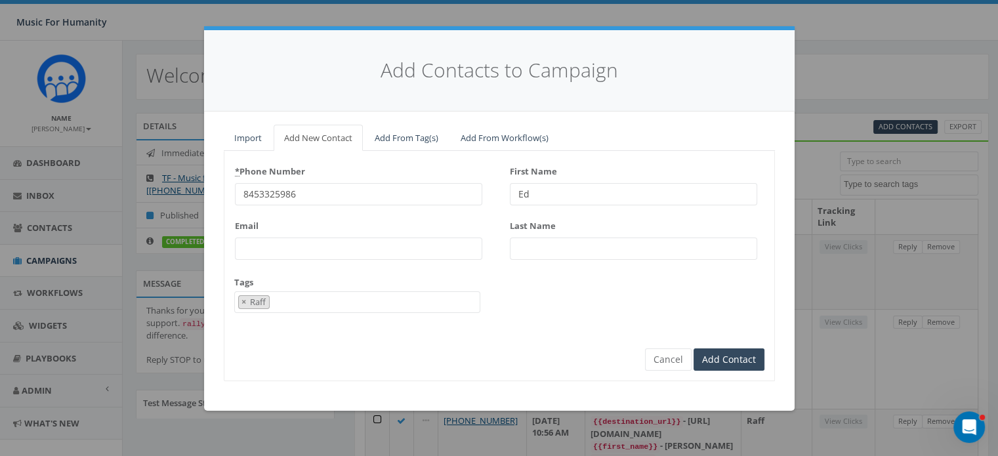
type input "Ed"
type input "Montano"
click at [694, 349] on input "Add Contact" at bounding box center [729, 360] width 71 height 22
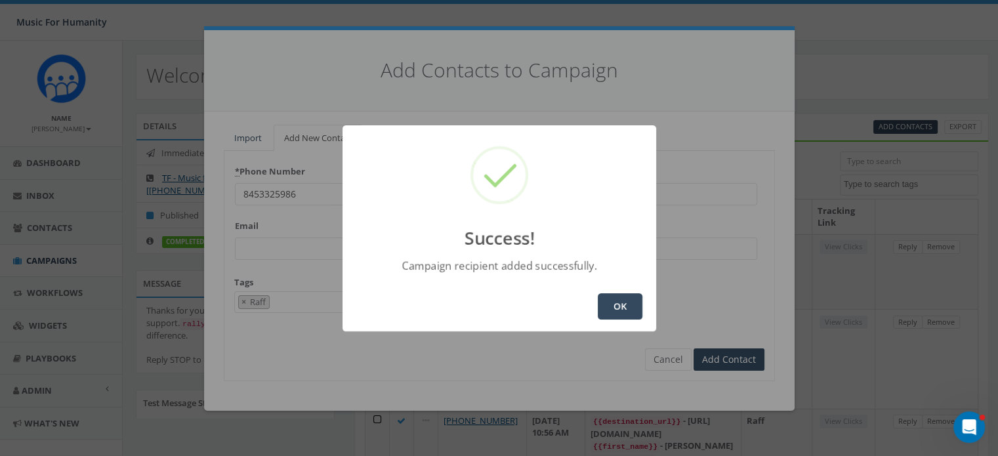
click at [613, 310] on button "OK" at bounding box center [620, 306] width 45 height 26
